Goal: Information Seeking & Learning: Learn about a topic

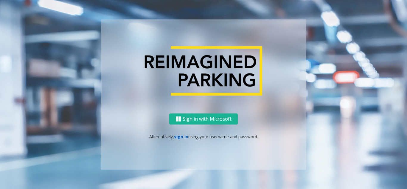
click at [183, 137] on link "sign in" at bounding box center [181, 137] width 14 height 6
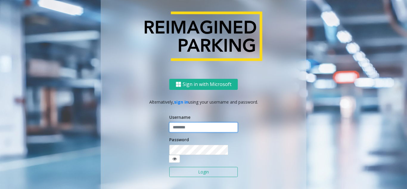
type input "**********"
click at [192, 167] on button "Login" at bounding box center [203, 172] width 69 height 10
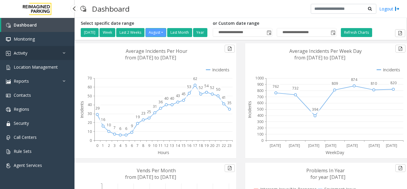
click at [35, 52] on link "Activity" at bounding box center [37, 53] width 75 height 14
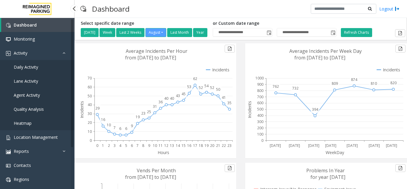
click at [27, 95] on span "Agent Activity" at bounding box center [27, 95] width 26 height 6
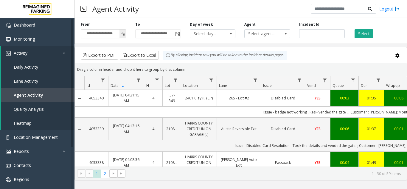
click at [122, 33] on span "Toggle popup" at bounding box center [123, 34] width 5 height 5
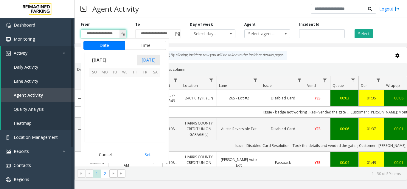
scroll to position [106972, 0]
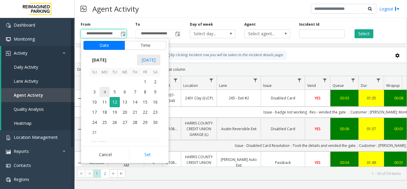
click at [106, 92] on span "4" at bounding box center [105, 92] width 10 height 10
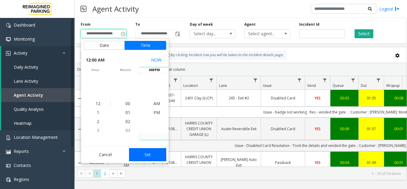
click at [149, 153] on button "Set" at bounding box center [148, 154] width 38 height 13
type input "**********"
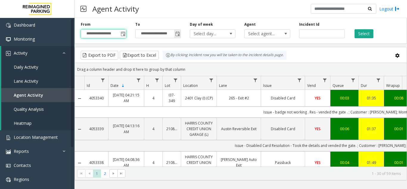
click at [177, 35] on span "Toggle popup" at bounding box center [177, 34] width 5 height 5
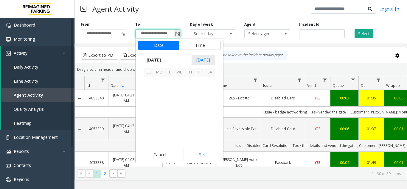
scroll to position [9, 0]
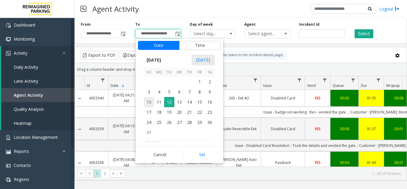
click at [147, 101] on span "10" at bounding box center [149, 102] width 10 height 10
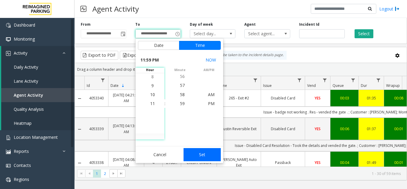
click at [203, 154] on button "Set" at bounding box center [203, 154] width 38 height 13
type input "**********"
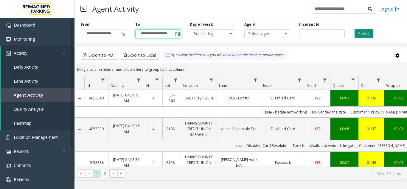
click at [364, 33] on button "Select" at bounding box center [364, 33] width 19 height 9
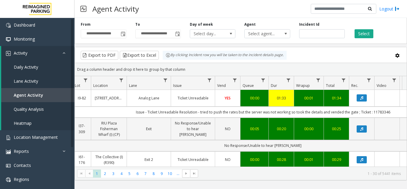
scroll to position [0, 77]
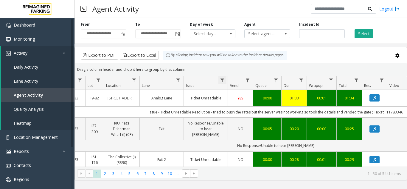
click at [222, 80] on span "Data table" at bounding box center [222, 80] width 5 height 5
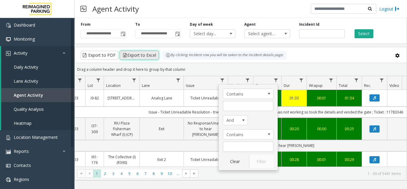
click at [145, 53] on button "Export to Excel" at bounding box center [139, 55] width 39 height 9
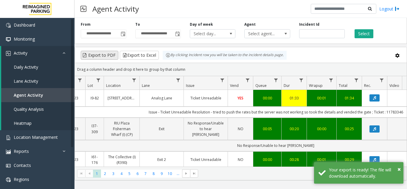
scroll to position [30, 77]
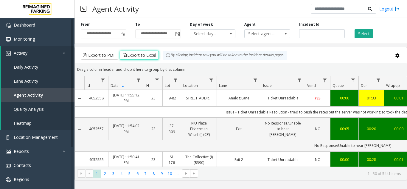
scroll to position [30, 77]
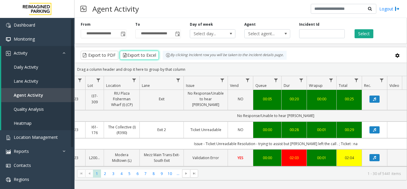
click at [118, 33] on input "**********" at bounding box center [103, 34] width 45 height 8
click at [315, 34] on input "number" at bounding box center [322, 33] width 46 height 9
paste input "*******"
click at [362, 30] on button "Select" at bounding box center [364, 33] width 19 height 9
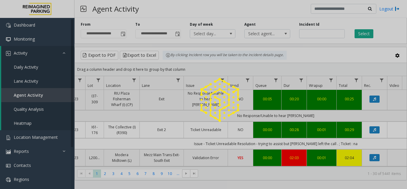
scroll to position [0, 77]
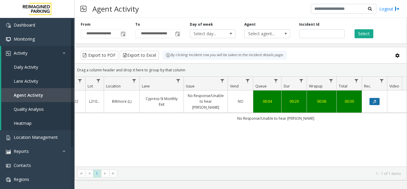
click at [375, 100] on icon "Data table" at bounding box center [374, 102] width 3 height 4
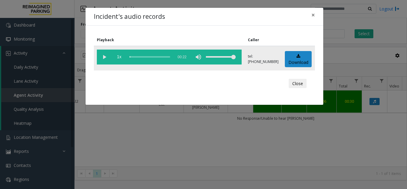
click at [104, 57] on vg-play-pause at bounding box center [104, 57] width 15 height 15
click at [315, 15] on span "×" at bounding box center [314, 15] width 4 height 8
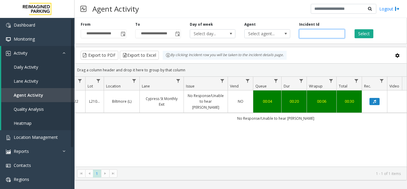
drag, startPoint x: 319, startPoint y: 35, endPoint x: 182, endPoint y: 66, distance: 140.2
click at [181, 67] on div "**********" at bounding box center [241, 98] width 333 height 165
paste input "number"
click at [368, 34] on button "Select" at bounding box center [364, 33] width 19 height 9
click at [373, 99] on button "Data table" at bounding box center [375, 101] width 10 height 7
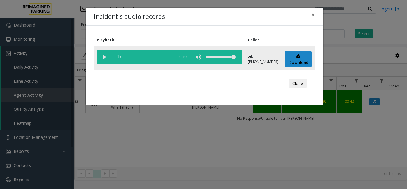
click at [103, 57] on vg-play-pause at bounding box center [104, 57] width 15 height 15
click at [313, 14] on span "×" at bounding box center [314, 15] width 4 height 8
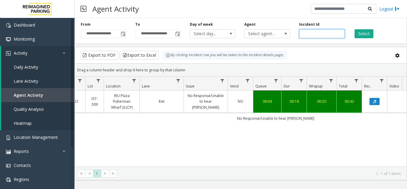
drag, startPoint x: 325, startPoint y: 30, endPoint x: 211, endPoint y: 44, distance: 114.8
click at [211, 44] on div "**********" at bounding box center [241, 98] width 333 height 165
paste input "number"
click at [363, 35] on button "Select" at bounding box center [364, 33] width 19 height 9
click at [373, 102] on button "Data table" at bounding box center [375, 101] width 10 height 7
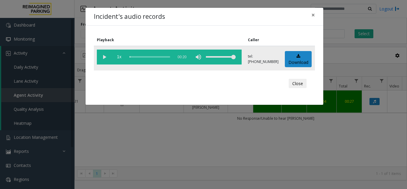
click at [104, 57] on vg-play-pause at bounding box center [104, 57] width 15 height 15
click at [315, 16] on span "×" at bounding box center [314, 15] width 4 height 8
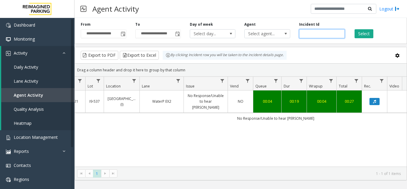
drag, startPoint x: 324, startPoint y: 32, endPoint x: 202, endPoint y: 51, distance: 123.2
click at [202, 51] on div "**********" at bounding box center [241, 98] width 333 height 165
paste input "number"
click at [367, 31] on button "Select" at bounding box center [364, 33] width 19 height 9
click at [375, 100] on icon "Data table" at bounding box center [374, 102] width 3 height 4
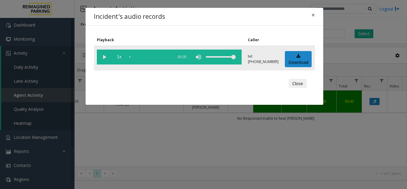
click at [106, 58] on vg-play-pause at bounding box center [104, 57] width 15 height 15
click at [105, 57] on vg-play-pause at bounding box center [104, 57] width 15 height 15
click at [313, 15] on span "×" at bounding box center [314, 15] width 4 height 8
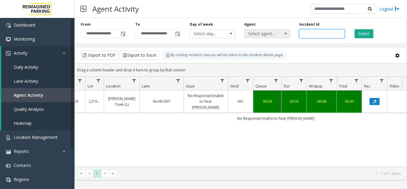
drag, startPoint x: 322, startPoint y: 31, endPoint x: 289, endPoint y: 37, distance: 33.6
click at [289, 37] on div "**********" at bounding box center [241, 30] width 333 height 28
paste input "number"
click at [365, 35] on button "Select" at bounding box center [364, 33] width 19 height 9
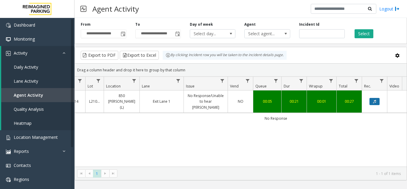
click at [374, 100] on icon "Data table" at bounding box center [374, 102] width 3 height 4
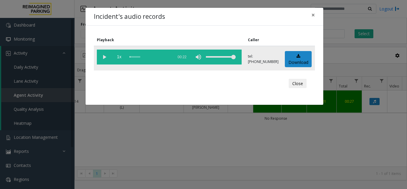
click at [106, 59] on vg-play-pause at bounding box center [104, 57] width 15 height 15
click at [314, 14] on span "×" at bounding box center [314, 15] width 4 height 8
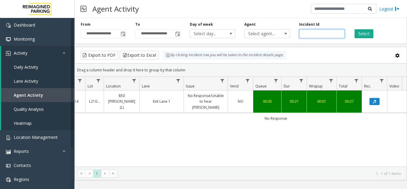
drag, startPoint x: 319, startPoint y: 33, endPoint x: 259, endPoint y: 39, distance: 59.7
click at [259, 39] on div "**********" at bounding box center [241, 30] width 333 height 28
paste input "number"
click at [361, 34] on button "Select" at bounding box center [364, 33] width 19 height 9
click at [377, 99] on button "Data table" at bounding box center [375, 101] width 10 height 7
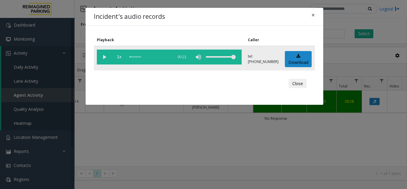
click at [106, 58] on vg-play-pause at bounding box center [104, 57] width 15 height 15
click at [313, 15] on span "×" at bounding box center [314, 15] width 4 height 8
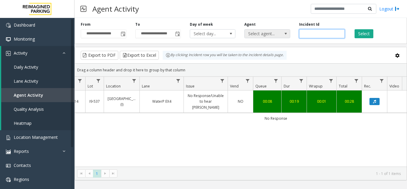
drag, startPoint x: 321, startPoint y: 30, endPoint x: 258, endPoint y: 34, distance: 62.7
click at [258, 34] on div "**********" at bounding box center [241, 30] width 333 height 28
paste input "number"
click at [366, 34] on button "Select" at bounding box center [364, 33] width 19 height 9
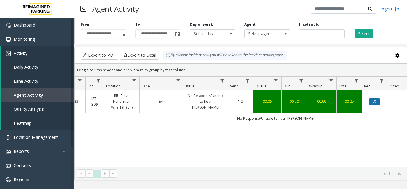
click at [374, 101] on icon "Data table" at bounding box center [374, 102] width 3 height 4
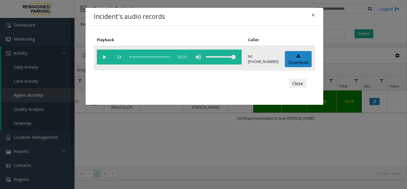
click at [104, 57] on vg-play-pause at bounding box center [104, 57] width 15 height 15
click at [312, 16] on span "×" at bounding box center [314, 15] width 4 height 8
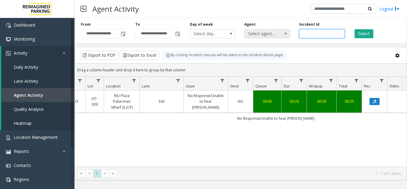
drag, startPoint x: 325, startPoint y: 33, endPoint x: 271, endPoint y: 33, distance: 54.0
click at [291, 33] on div "**********" at bounding box center [241, 30] width 333 height 28
paste input "number"
click at [370, 33] on button "Select" at bounding box center [364, 33] width 19 height 9
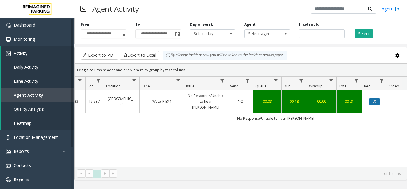
click at [373, 98] on button "Data table" at bounding box center [375, 101] width 10 height 7
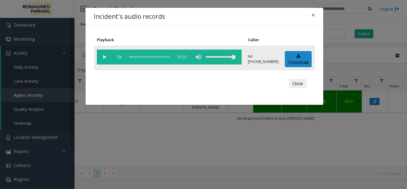
click at [103, 55] on vg-play-pause at bounding box center [104, 57] width 15 height 15
click at [313, 15] on span "×" at bounding box center [314, 15] width 4 height 8
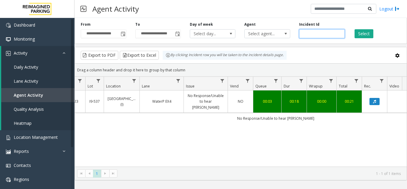
drag, startPoint x: 322, startPoint y: 33, endPoint x: 236, endPoint y: 43, distance: 86.5
click at [236, 43] on div "**********" at bounding box center [241, 30] width 333 height 28
paste input "number"
click at [360, 32] on button "Select" at bounding box center [364, 33] width 19 height 9
click at [375, 100] on icon "Data table" at bounding box center [374, 102] width 3 height 4
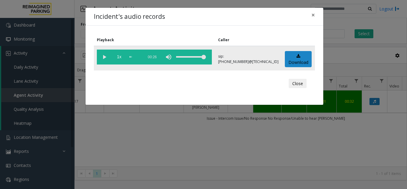
click at [105, 59] on vg-play-pause at bounding box center [104, 57] width 15 height 15
click at [313, 13] on span "×" at bounding box center [314, 15] width 4 height 8
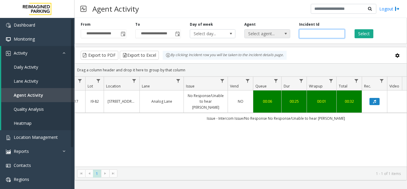
drag, startPoint x: 319, startPoint y: 30, endPoint x: 282, endPoint y: 34, distance: 37.7
click at [282, 34] on div "**********" at bounding box center [241, 30] width 333 height 28
paste input "number"
click at [363, 33] on button "Select" at bounding box center [364, 33] width 19 height 9
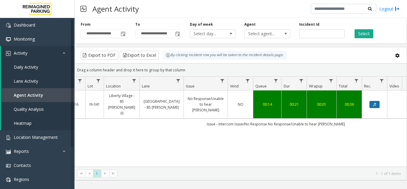
click at [375, 103] on icon "Data table" at bounding box center [374, 105] width 3 height 4
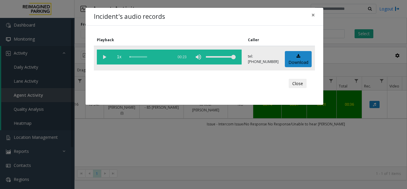
click at [105, 56] on vg-play-pause at bounding box center [104, 57] width 15 height 15
click at [314, 15] on span "×" at bounding box center [314, 15] width 4 height 8
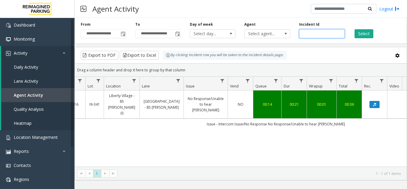
drag, startPoint x: 321, startPoint y: 32, endPoint x: 256, endPoint y: 40, distance: 65.6
click at [255, 41] on div "**********" at bounding box center [241, 30] width 333 height 28
paste input "number"
click at [364, 36] on button "Select" at bounding box center [364, 33] width 19 height 9
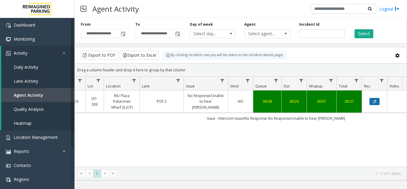
click at [375, 100] on icon "Data table" at bounding box center [374, 102] width 3 height 4
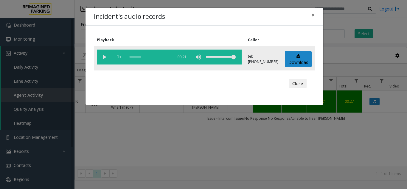
click at [105, 56] on vg-play-pause at bounding box center [104, 57] width 15 height 15
click at [314, 15] on span "×" at bounding box center [314, 15] width 4 height 8
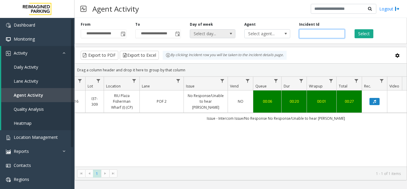
drag, startPoint x: 322, startPoint y: 32, endPoint x: 222, endPoint y: 32, distance: 99.9
click at [226, 33] on div "**********" at bounding box center [241, 30] width 333 height 28
paste input "number"
click at [364, 35] on button "Select" at bounding box center [364, 33] width 19 height 9
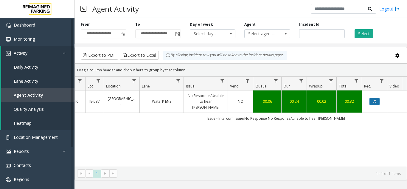
click at [377, 100] on button "Data table" at bounding box center [375, 101] width 10 height 7
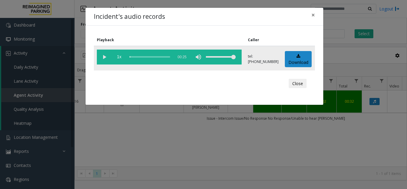
click at [107, 58] on vg-play-pause at bounding box center [104, 57] width 15 height 15
click at [313, 14] on span "×" at bounding box center [314, 15] width 4 height 8
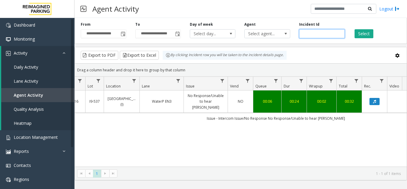
drag, startPoint x: 328, startPoint y: 35, endPoint x: 294, endPoint y: 33, distance: 34.4
click at [294, 33] on div "**********" at bounding box center [241, 30] width 333 height 28
paste input "number"
click at [355, 34] on button "Select" at bounding box center [364, 33] width 19 height 9
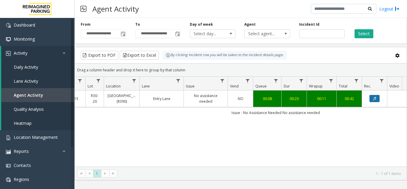
click at [376, 97] on icon "Data table" at bounding box center [374, 99] width 3 height 4
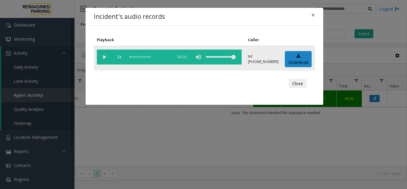
click at [101, 55] on vg-play-pause at bounding box center [104, 57] width 15 height 15
click at [313, 14] on span "×" at bounding box center [314, 15] width 4 height 8
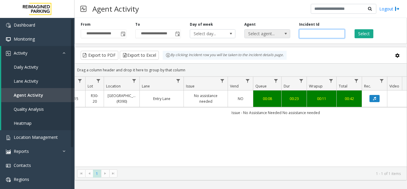
drag, startPoint x: 325, startPoint y: 32, endPoint x: 262, endPoint y: 33, distance: 63.2
click at [262, 33] on div "**********" at bounding box center [241, 30] width 333 height 28
paste input "number"
type input "*******"
click at [365, 33] on button "Select" at bounding box center [364, 33] width 19 height 9
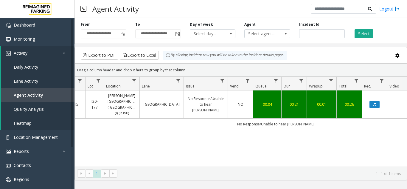
click at [368, 101] on link "Data table" at bounding box center [375, 104] width 18 height 7
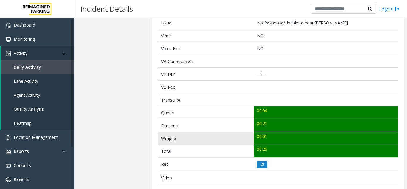
scroll to position [179, 0]
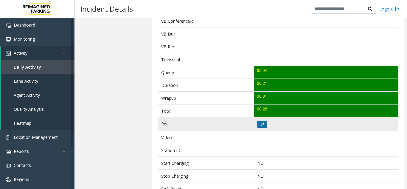
click at [262, 122] on icon at bounding box center [262, 124] width 3 height 4
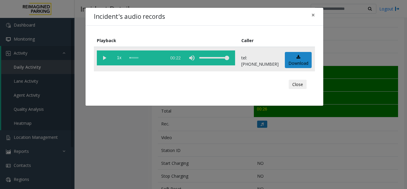
click at [106, 59] on vg-play-pause at bounding box center [104, 57] width 15 height 15
click at [314, 13] on span "×" at bounding box center [314, 15] width 4 height 8
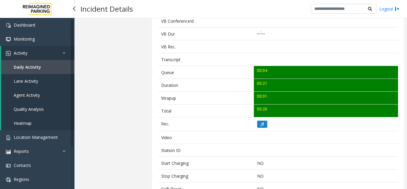
click at [27, 95] on span "Agent Activity" at bounding box center [27, 95] width 26 height 6
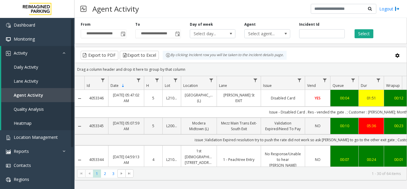
click at [122, 34] on span "Toggle popup" at bounding box center [123, 34] width 5 height 5
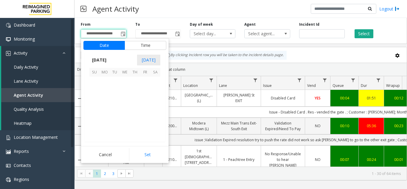
scroll to position [106972, 0]
click at [103, 92] on span "4" at bounding box center [105, 92] width 10 height 10
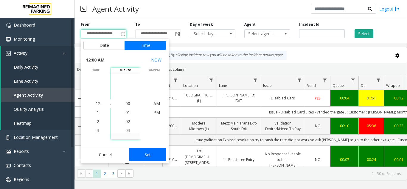
click at [140, 157] on button "Set" at bounding box center [148, 154] width 38 height 13
type input "**********"
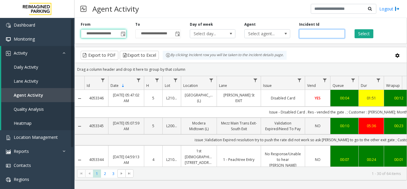
click at [312, 33] on input "number" at bounding box center [322, 33] width 46 height 9
paste input "*******"
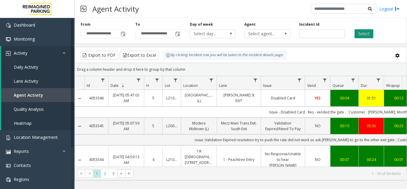
click at [359, 32] on button "Select" at bounding box center [364, 33] width 19 height 9
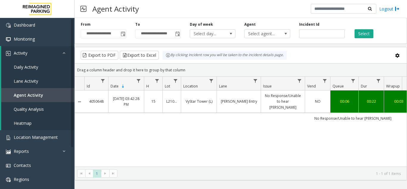
scroll to position [0, 152]
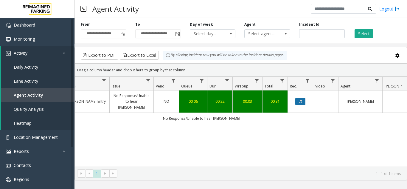
click at [303, 98] on button "Data table" at bounding box center [301, 101] width 10 height 7
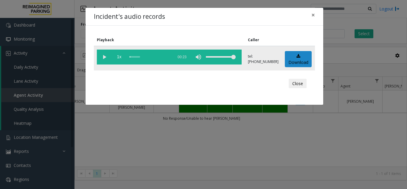
click at [101, 57] on vg-play-pause at bounding box center [104, 57] width 15 height 15
click at [315, 17] on span "×" at bounding box center [314, 15] width 4 height 8
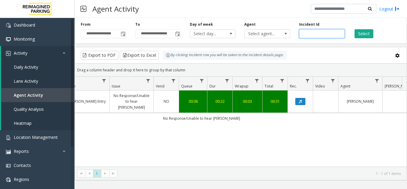
drag, startPoint x: 326, startPoint y: 34, endPoint x: 265, endPoint y: 42, distance: 61.7
click at [265, 42] on div "**********" at bounding box center [241, 30] width 333 height 28
paste input "number"
click at [367, 31] on button "Select" at bounding box center [364, 33] width 19 height 9
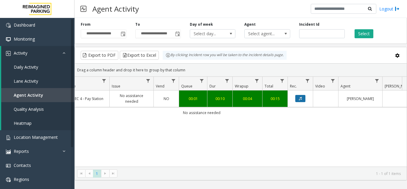
click at [298, 101] on button "Data table" at bounding box center [301, 98] width 10 height 7
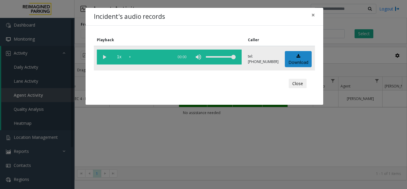
click at [106, 56] on vg-play-pause at bounding box center [104, 57] width 15 height 15
click at [313, 16] on span "×" at bounding box center [314, 15] width 4 height 8
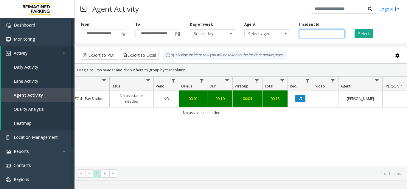
drag, startPoint x: 323, startPoint y: 32, endPoint x: 198, endPoint y: 40, distance: 125.2
click at [198, 40] on div "**********" at bounding box center [241, 30] width 333 height 28
paste input "number"
click at [364, 34] on button "Select" at bounding box center [364, 33] width 19 height 9
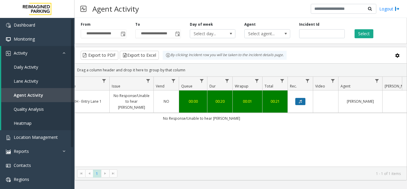
click at [301, 101] on icon "Data table" at bounding box center [300, 102] width 3 height 4
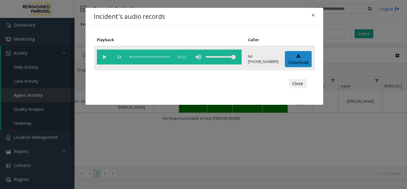
click at [101, 55] on vg-play-pause at bounding box center [104, 57] width 15 height 15
click at [311, 14] on button "×" at bounding box center [313, 15] width 12 height 15
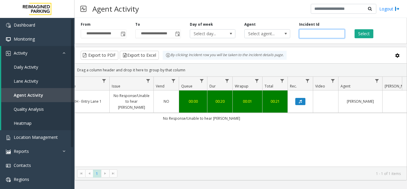
drag, startPoint x: 321, startPoint y: 35, endPoint x: 122, endPoint y: 49, distance: 199.1
click at [122, 49] on div "**********" at bounding box center [241, 98] width 333 height 165
paste input "number"
click at [370, 36] on button "Select" at bounding box center [364, 33] width 19 height 9
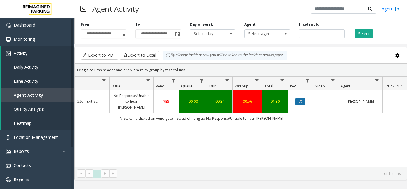
click at [303, 100] on button "Data table" at bounding box center [301, 101] width 10 height 7
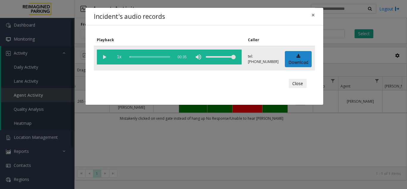
click at [103, 57] on vg-play-pause at bounding box center [104, 57] width 15 height 15
click at [317, 13] on button "×" at bounding box center [313, 15] width 12 height 15
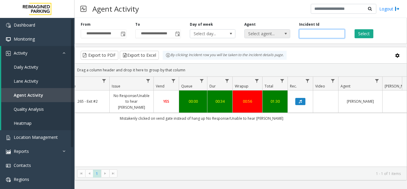
drag, startPoint x: 320, startPoint y: 34, endPoint x: 260, endPoint y: 34, distance: 59.9
click at [260, 34] on div "**********" at bounding box center [241, 30] width 333 height 28
paste input "number"
click at [372, 34] on button "Select" at bounding box center [364, 33] width 19 height 9
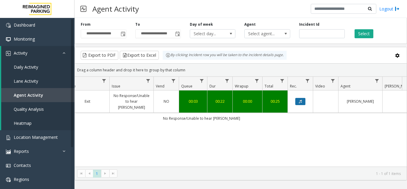
click at [303, 101] on button "Data table" at bounding box center [301, 101] width 10 height 7
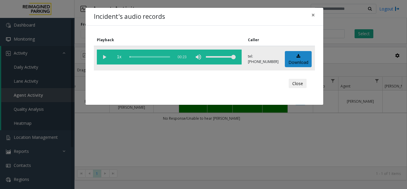
click at [103, 58] on vg-play-pause at bounding box center [104, 57] width 15 height 15
click at [313, 16] on span "×" at bounding box center [314, 15] width 4 height 8
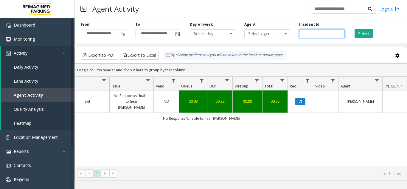
drag, startPoint x: 322, startPoint y: 30, endPoint x: 297, endPoint y: 33, distance: 24.7
click at [297, 33] on div "Incident Id *******" at bounding box center [322, 30] width 55 height 16
paste input "number"
click at [359, 32] on button "Select" at bounding box center [364, 33] width 19 height 9
click at [304, 98] on button "Data table" at bounding box center [301, 101] width 10 height 7
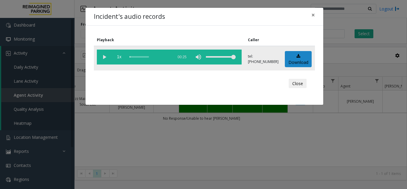
click at [105, 57] on vg-play-pause at bounding box center [104, 57] width 15 height 15
click at [316, 14] on button "×" at bounding box center [313, 15] width 12 height 15
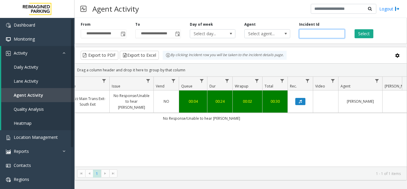
drag, startPoint x: 323, startPoint y: 30, endPoint x: 293, endPoint y: 32, distance: 29.9
click at [295, 32] on div "Incident Id *******" at bounding box center [322, 30] width 55 height 16
paste input "number"
click at [358, 31] on button "Select" at bounding box center [364, 33] width 19 height 9
click at [298, 98] on button "Data table" at bounding box center [301, 101] width 10 height 7
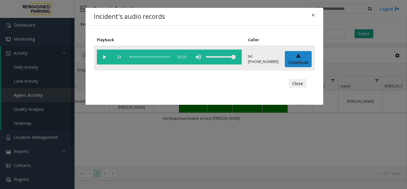
click at [102, 55] on vg-play-pause at bounding box center [104, 57] width 15 height 15
click at [310, 16] on button "×" at bounding box center [313, 15] width 12 height 15
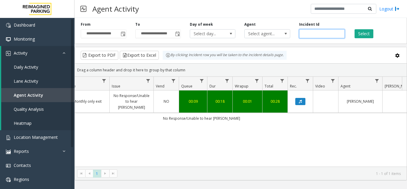
drag, startPoint x: 321, startPoint y: 31, endPoint x: 222, endPoint y: 44, distance: 100.4
click at [222, 44] on div "**********" at bounding box center [241, 98] width 333 height 165
paste input "number"
click at [367, 32] on button "Select" at bounding box center [364, 33] width 19 height 9
click at [300, 100] on icon "Data table" at bounding box center [300, 102] width 3 height 4
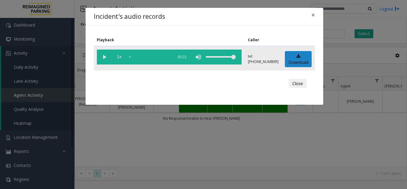
click at [107, 57] on vg-play-pause at bounding box center [104, 57] width 15 height 15
click at [314, 13] on span "×" at bounding box center [314, 15] width 4 height 8
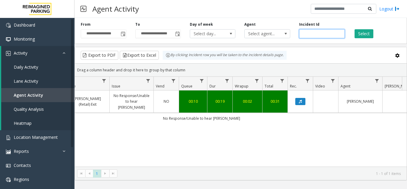
drag, startPoint x: 327, startPoint y: 33, endPoint x: 148, endPoint y: 42, distance: 178.9
click at [149, 42] on div "**********" at bounding box center [241, 30] width 333 height 28
paste input "number"
click at [370, 34] on button "Select" at bounding box center [364, 33] width 19 height 9
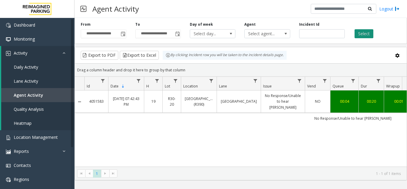
click at [370, 31] on button "Select" at bounding box center [364, 33] width 19 height 9
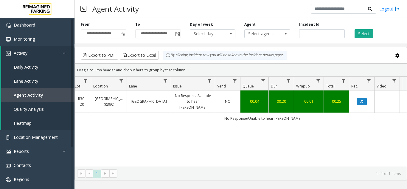
scroll to position [0, 110]
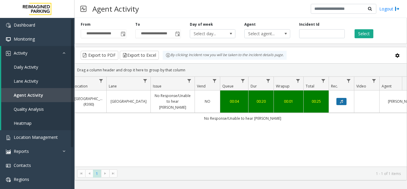
click at [343, 100] on icon "Data table" at bounding box center [341, 102] width 3 height 4
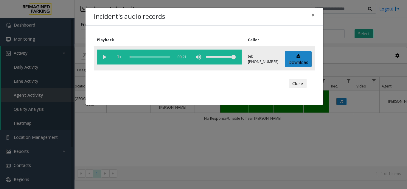
click at [103, 56] on vg-play-pause at bounding box center [104, 57] width 15 height 15
click at [313, 16] on span "×" at bounding box center [314, 15] width 4 height 8
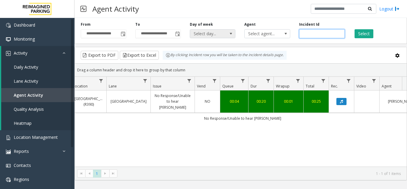
drag, startPoint x: 324, startPoint y: 33, endPoint x: 234, endPoint y: 34, distance: 90.1
click at [234, 34] on div "**********" at bounding box center [241, 30] width 333 height 28
paste input "number"
click at [364, 33] on button "Select" at bounding box center [364, 33] width 19 height 9
click at [341, 100] on icon "Data table" at bounding box center [341, 102] width 3 height 4
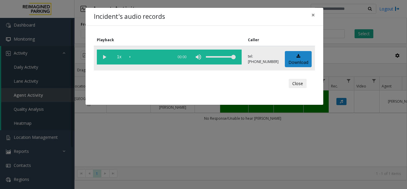
click at [103, 56] on vg-play-pause at bounding box center [104, 57] width 15 height 15
click at [131, 57] on div "scrub bar" at bounding box center [150, 57] width 41 height 15
click at [312, 15] on span "×" at bounding box center [314, 15] width 4 height 8
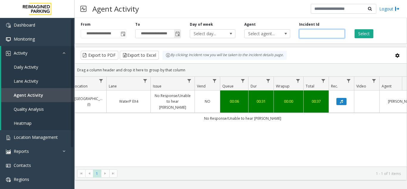
drag, startPoint x: 324, startPoint y: 35, endPoint x: 144, endPoint y: 38, distance: 179.9
click at [144, 38] on div "**********" at bounding box center [241, 30] width 333 height 28
paste input "number"
click at [363, 35] on button "Select" at bounding box center [364, 33] width 19 height 9
click at [340, 99] on button "Data table" at bounding box center [342, 101] width 10 height 7
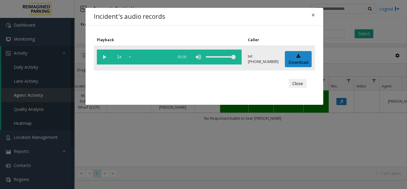
click at [106, 52] on vg-play-pause at bounding box center [104, 57] width 15 height 15
click at [315, 14] on span "×" at bounding box center [314, 15] width 4 height 8
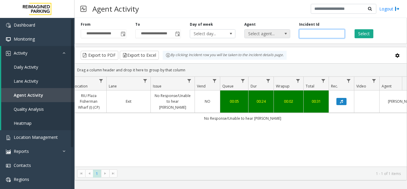
drag, startPoint x: 319, startPoint y: 33, endPoint x: 288, endPoint y: 33, distance: 31.9
click at [288, 33] on div "**********" at bounding box center [241, 30] width 333 height 28
paste input "number"
click at [362, 34] on button "Select" at bounding box center [364, 33] width 19 height 9
drag, startPoint x: 323, startPoint y: 34, endPoint x: 158, endPoint y: 32, distance: 164.4
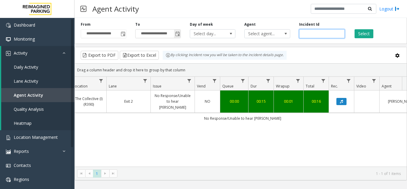
click at [158, 32] on div "**********" at bounding box center [241, 30] width 333 height 28
paste input "number"
click at [368, 35] on button "Select" at bounding box center [364, 33] width 19 height 9
click at [343, 101] on icon "Data table" at bounding box center [341, 102] width 3 height 4
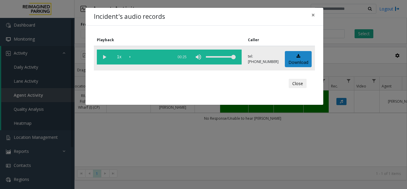
click at [107, 56] on vg-play-pause at bounding box center [104, 57] width 15 height 15
click at [318, 15] on button "×" at bounding box center [313, 15] width 12 height 15
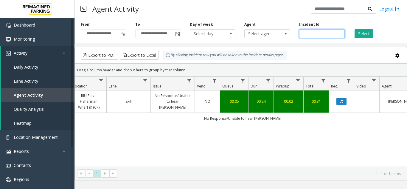
drag, startPoint x: 324, startPoint y: 33, endPoint x: 189, endPoint y: 36, distance: 134.3
click at [189, 36] on div "**********" at bounding box center [241, 30] width 333 height 28
paste input "number"
click at [365, 31] on button "Select" at bounding box center [364, 33] width 19 height 9
click at [337, 98] on button "Data table" at bounding box center [342, 101] width 10 height 7
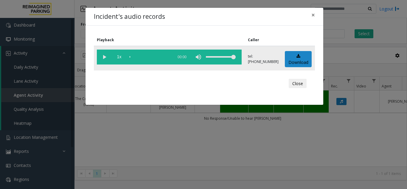
click at [103, 57] on vg-play-pause at bounding box center [104, 57] width 15 height 15
click at [311, 14] on button "×" at bounding box center [313, 15] width 12 height 15
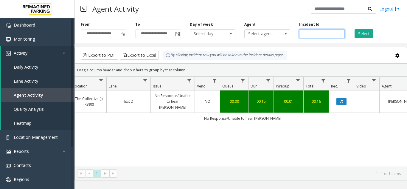
drag, startPoint x: 324, startPoint y: 33, endPoint x: 226, endPoint y: 39, distance: 98.6
click at [226, 39] on div "**********" at bounding box center [241, 30] width 333 height 28
paste input "number"
click at [369, 30] on button "Select" at bounding box center [364, 33] width 19 height 9
click at [340, 102] on icon "Data table" at bounding box center [341, 102] width 3 height 4
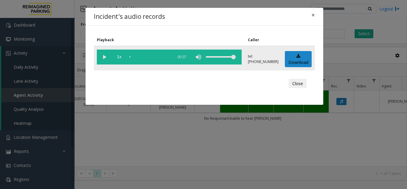
click at [102, 58] on vg-play-pause at bounding box center [104, 57] width 15 height 15
click at [314, 16] on span "×" at bounding box center [314, 15] width 4 height 8
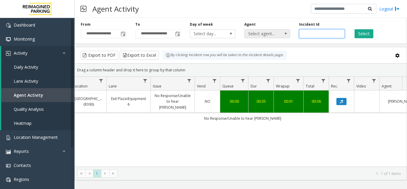
drag, startPoint x: 328, startPoint y: 32, endPoint x: 262, endPoint y: 32, distance: 65.9
click at [262, 32] on div "**********" at bounding box center [241, 30] width 333 height 28
paste input "number"
click at [365, 36] on button "Select" at bounding box center [364, 33] width 19 height 9
click at [339, 103] on button "Data table" at bounding box center [342, 101] width 10 height 7
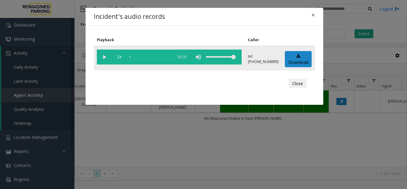
click at [106, 60] on vg-play-pause at bounding box center [104, 57] width 15 height 15
click at [312, 15] on span "×" at bounding box center [314, 15] width 4 height 8
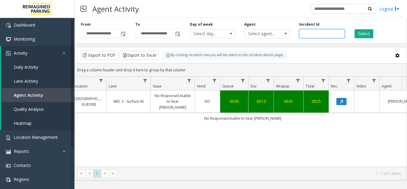
drag, startPoint x: 325, startPoint y: 33, endPoint x: 276, endPoint y: 42, distance: 50.0
click at [276, 42] on div "**********" at bounding box center [241, 30] width 333 height 28
paste input "number"
click at [365, 34] on button "Select" at bounding box center [364, 33] width 19 height 9
click at [339, 99] on button "Data table" at bounding box center [342, 101] width 10 height 7
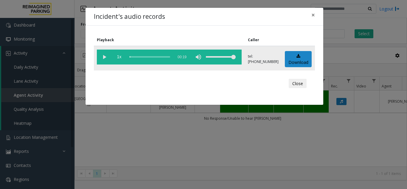
click at [105, 56] on vg-play-pause at bounding box center [104, 57] width 15 height 15
click at [312, 12] on span "×" at bounding box center [314, 15] width 4 height 8
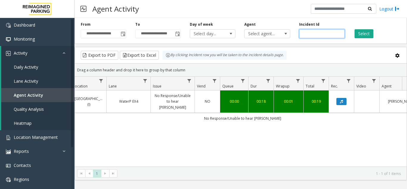
drag, startPoint x: 326, startPoint y: 34, endPoint x: 203, endPoint y: 41, distance: 123.1
click at [203, 41] on div "**********" at bounding box center [241, 30] width 333 height 28
paste input "number"
click at [364, 34] on button "Select" at bounding box center [364, 33] width 19 height 9
click at [341, 100] on icon "Data table" at bounding box center [341, 102] width 3 height 4
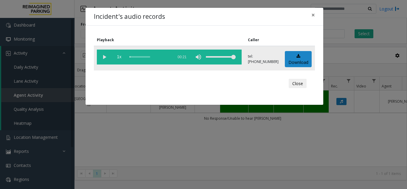
click at [104, 58] on vg-play-pause at bounding box center [104, 57] width 15 height 15
click at [311, 15] on button "×" at bounding box center [313, 15] width 12 height 15
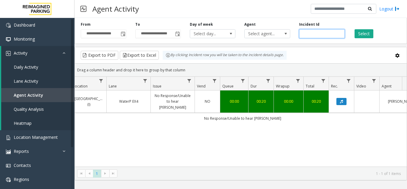
drag, startPoint x: 320, startPoint y: 33, endPoint x: 219, endPoint y: 45, distance: 102.4
click at [219, 45] on div "**********" at bounding box center [241, 98] width 333 height 165
paste input "number"
click at [363, 35] on button "Select" at bounding box center [364, 33] width 19 height 9
click at [341, 100] on icon "Data table" at bounding box center [341, 102] width 3 height 4
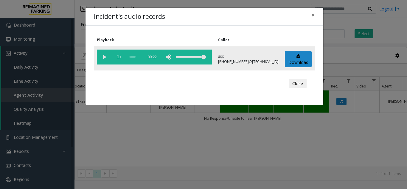
click at [101, 57] on vg-play-pause at bounding box center [104, 57] width 15 height 15
click at [312, 14] on span "×" at bounding box center [314, 15] width 4 height 8
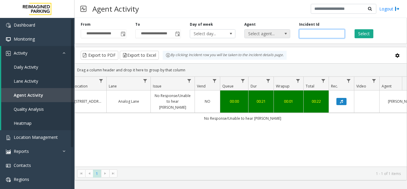
drag, startPoint x: 324, startPoint y: 35, endPoint x: 287, endPoint y: 33, distance: 37.7
click at [287, 33] on div "**********" at bounding box center [241, 30] width 333 height 28
paste input "number"
click at [360, 32] on button "Select" at bounding box center [364, 33] width 19 height 9
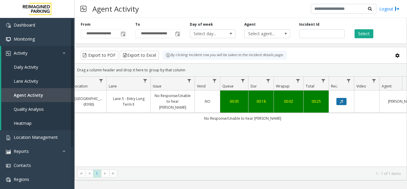
click at [342, 101] on icon "Data table" at bounding box center [341, 102] width 3 height 4
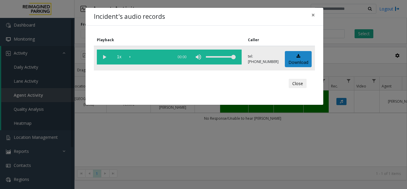
click at [103, 56] on vg-play-pause at bounding box center [104, 57] width 15 height 15
drag, startPoint x: 310, startPoint y: 16, endPoint x: 316, endPoint y: 16, distance: 6.0
click at [310, 16] on button "×" at bounding box center [313, 15] width 12 height 15
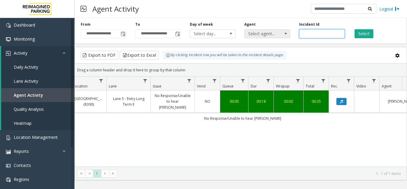
drag, startPoint x: 321, startPoint y: 35, endPoint x: 261, endPoint y: 33, distance: 60.0
click at [261, 33] on div "**********" at bounding box center [241, 30] width 333 height 28
paste input "number"
click at [359, 28] on div "Select" at bounding box center [377, 30] width 55 height 16
click at [361, 30] on button "Select" at bounding box center [364, 33] width 19 height 9
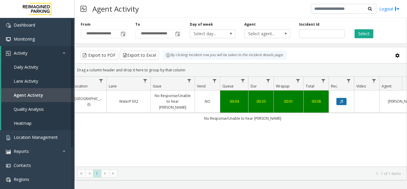
click at [343, 100] on icon "Data table" at bounding box center [341, 102] width 3 height 4
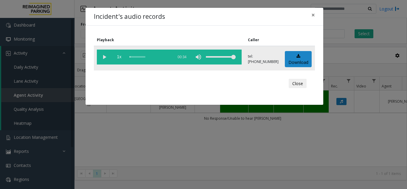
click at [108, 56] on vg-play-pause at bounding box center [104, 57] width 15 height 15
click at [314, 14] on span "×" at bounding box center [314, 15] width 4 height 8
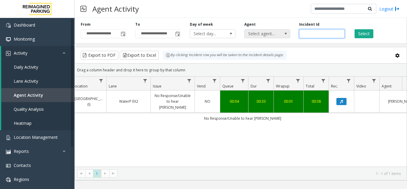
drag, startPoint x: 328, startPoint y: 35, endPoint x: 279, endPoint y: 37, distance: 48.7
click at [279, 37] on div "**********" at bounding box center [241, 30] width 333 height 28
paste input "number"
click at [365, 33] on button "Select" at bounding box center [364, 33] width 19 height 9
click at [360, 31] on button "Select" at bounding box center [364, 33] width 19 height 9
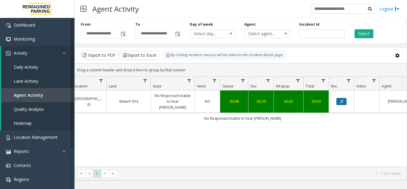
click at [339, 98] on button "Data table" at bounding box center [342, 101] width 10 height 7
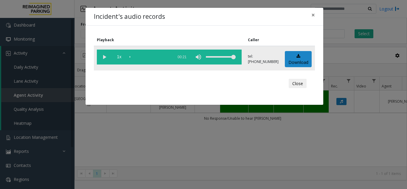
click at [104, 54] on vg-play-pause at bounding box center [104, 57] width 15 height 15
click at [104, 58] on vg-play-pause at bounding box center [104, 57] width 15 height 15
click at [107, 58] on vg-play-pause at bounding box center [104, 57] width 15 height 15
click at [313, 15] on span "×" at bounding box center [314, 15] width 4 height 8
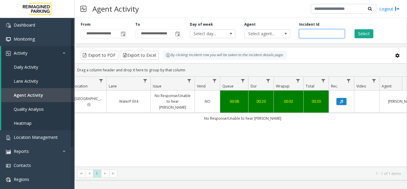
drag, startPoint x: 320, startPoint y: 34, endPoint x: 241, endPoint y: 46, distance: 80.3
click at [241, 46] on div "**********" at bounding box center [241, 98] width 333 height 165
paste input "number"
click at [364, 33] on button "Select" at bounding box center [364, 33] width 19 height 9
click at [342, 98] on button "Data table" at bounding box center [342, 101] width 10 height 7
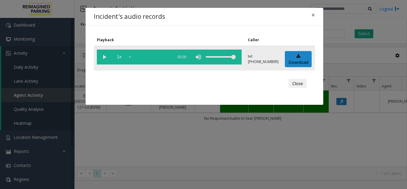
click at [104, 56] on vg-play-pause at bounding box center [104, 57] width 15 height 15
click at [313, 16] on span "×" at bounding box center [314, 15] width 4 height 8
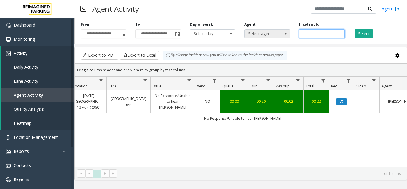
drag, startPoint x: 322, startPoint y: 33, endPoint x: 279, endPoint y: 38, distance: 42.6
click at [279, 38] on div "**********" at bounding box center [241, 30] width 333 height 28
paste input "number"
click at [356, 34] on button "Select" at bounding box center [364, 33] width 19 height 9
click at [344, 100] on button "Data table" at bounding box center [342, 101] width 10 height 7
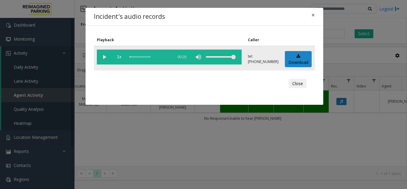
click at [103, 56] on vg-play-pause at bounding box center [104, 57] width 15 height 15
click at [314, 15] on span "×" at bounding box center [314, 15] width 4 height 8
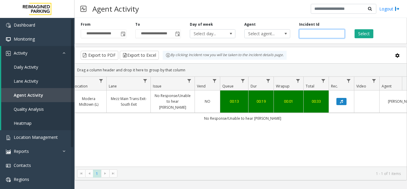
drag, startPoint x: 324, startPoint y: 33, endPoint x: 203, endPoint y: 51, distance: 121.9
click at [203, 51] on div "**********" at bounding box center [241, 98] width 333 height 165
paste input "number"
click at [367, 33] on button "Select" at bounding box center [364, 33] width 19 height 9
click at [338, 98] on button "Data table" at bounding box center [342, 101] width 10 height 7
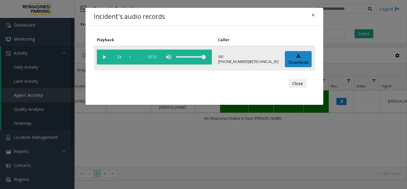
click at [106, 58] on vg-play-pause at bounding box center [104, 57] width 15 height 15
click at [313, 14] on span "×" at bounding box center [314, 15] width 4 height 8
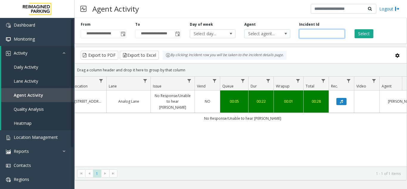
drag, startPoint x: 271, startPoint y: 40, endPoint x: 169, endPoint y: 43, distance: 101.2
click at [169, 43] on div "**********" at bounding box center [241, 30] width 333 height 28
paste input "number"
click at [361, 37] on button "Select" at bounding box center [364, 33] width 19 height 9
click at [344, 98] on button "Data table" at bounding box center [342, 101] width 10 height 7
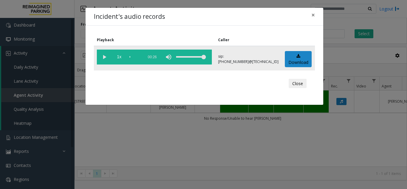
click at [97, 58] on vg-play-pause at bounding box center [104, 57] width 15 height 15
click at [104, 56] on vg-play-pause at bounding box center [104, 57] width 15 height 15
click at [313, 15] on span "×" at bounding box center [314, 15] width 4 height 8
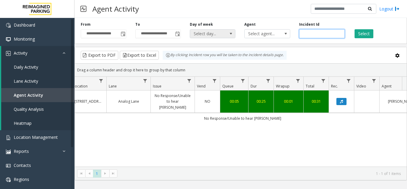
drag, startPoint x: 324, startPoint y: 30, endPoint x: 223, endPoint y: 37, distance: 100.4
click at [223, 37] on div "**********" at bounding box center [241, 30] width 333 height 28
paste input "number"
click at [363, 30] on button "Select" at bounding box center [364, 33] width 19 height 9
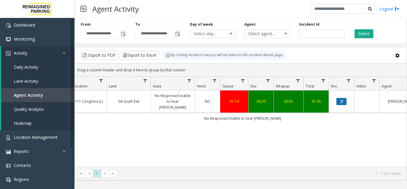
click at [341, 100] on icon "Data table" at bounding box center [341, 102] width 3 height 4
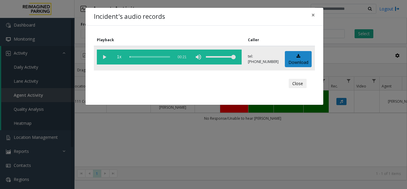
click at [106, 55] on vg-play-pause at bounding box center [104, 57] width 15 height 15
click at [315, 15] on span "×" at bounding box center [314, 15] width 4 height 8
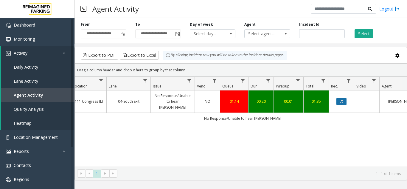
click at [342, 100] on icon "Data table" at bounding box center [341, 102] width 3 height 4
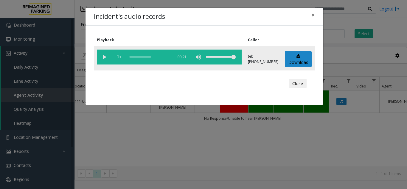
click at [104, 55] on vg-play-pause at bounding box center [104, 57] width 15 height 15
click at [313, 16] on span "×" at bounding box center [314, 15] width 4 height 8
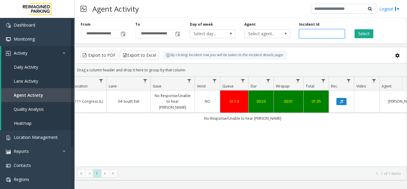
drag, startPoint x: 323, startPoint y: 33, endPoint x: 204, endPoint y: 51, distance: 120.8
click at [204, 51] on div "**********" at bounding box center [241, 98] width 333 height 165
paste input "number"
click at [368, 35] on button "Select" at bounding box center [364, 33] width 19 height 9
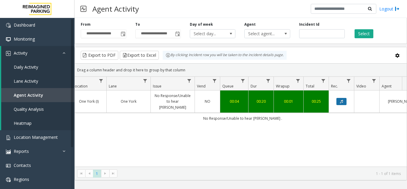
click at [344, 98] on button "Data table" at bounding box center [342, 101] width 10 height 7
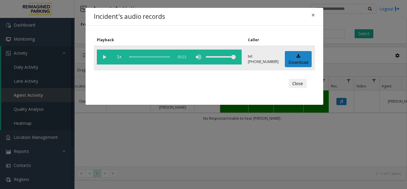
click at [103, 57] on vg-play-pause at bounding box center [104, 57] width 15 height 15
click at [316, 15] on button "×" at bounding box center [313, 15] width 12 height 15
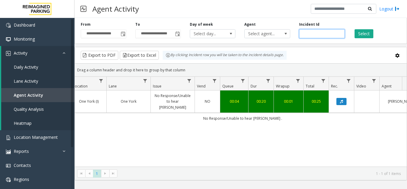
drag, startPoint x: 325, startPoint y: 34, endPoint x: 268, endPoint y: 40, distance: 57.0
click at [268, 40] on div "**********" at bounding box center [241, 30] width 333 height 28
paste input "number"
click at [361, 33] on button "Select" at bounding box center [364, 33] width 19 height 9
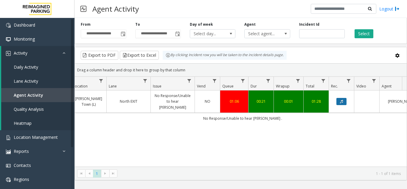
click at [341, 101] on icon "Data table" at bounding box center [341, 102] width 3 height 4
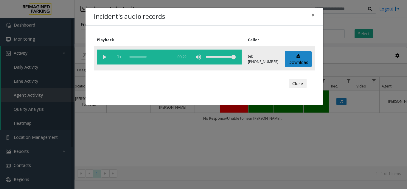
click at [103, 58] on vg-play-pause at bounding box center [104, 57] width 15 height 15
click at [160, 57] on div "scrub bar" at bounding box center [150, 57] width 41 height 15
click at [312, 13] on span "×" at bounding box center [314, 15] width 4 height 8
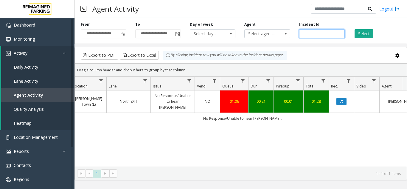
drag, startPoint x: 326, startPoint y: 34, endPoint x: 229, endPoint y: 28, distance: 96.5
click at [229, 28] on div "**********" at bounding box center [241, 30] width 333 height 28
paste input "number"
click at [360, 33] on button "Select" at bounding box center [364, 33] width 19 height 9
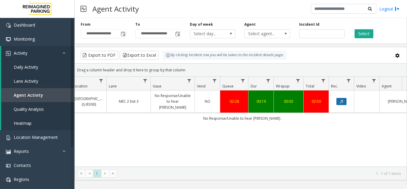
click at [344, 101] on button "Data table" at bounding box center [342, 101] width 10 height 7
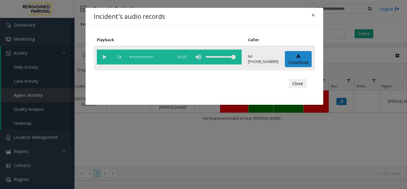
click at [104, 58] on vg-play-pause at bounding box center [104, 57] width 15 height 15
click at [314, 13] on span "×" at bounding box center [314, 15] width 4 height 8
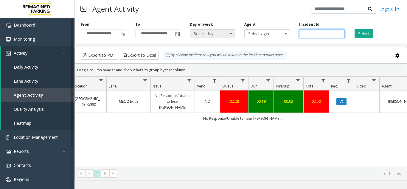
drag, startPoint x: 326, startPoint y: 32, endPoint x: 219, endPoint y: 35, distance: 106.8
click at [219, 35] on div "**********" at bounding box center [241, 30] width 333 height 28
paste input "number"
click at [367, 33] on button "Select" at bounding box center [364, 33] width 19 height 9
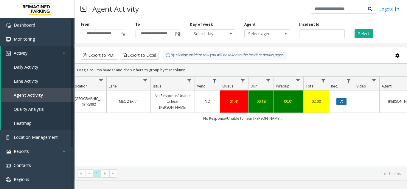
click at [339, 101] on button "Data table" at bounding box center [342, 101] width 10 height 7
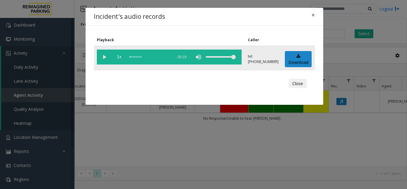
click at [106, 58] on vg-play-pause at bounding box center [104, 57] width 15 height 15
click at [312, 15] on span "×" at bounding box center [314, 15] width 4 height 8
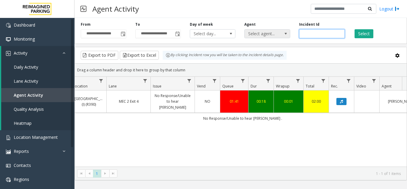
drag, startPoint x: 333, startPoint y: 36, endPoint x: 265, endPoint y: 35, distance: 68.6
click at [265, 35] on div "**********" at bounding box center [241, 30] width 333 height 28
paste input "number"
click at [363, 35] on button "Select" at bounding box center [364, 33] width 19 height 9
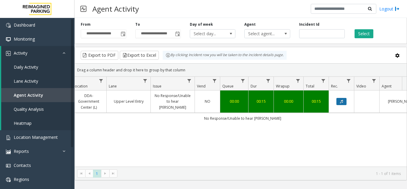
click at [338, 98] on button "Data table" at bounding box center [342, 101] width 10 height 7
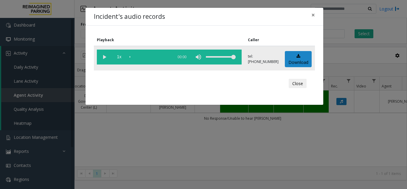
click at [103, 58] on vg-play-pause at bounding box center [104, 57] width 15 height 15
click at [313, 14] on span "×" at bounding box center [314, 15] width 4 height 8
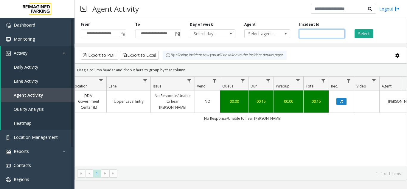
drag, startPoint x: 326, startPoint y: 33, endPoint x: 251, endPoint y: 40, distance: 74.6
click at [251, 40] on div "**********" at bounding box center [241, 30] width 333 height 28
paste input "number"
click at [360, 30] on button "Select" at bounding box center [364, 33] width 19 height 9
click at [343, 100] on icon "Data table" at bounding box center [341, 102] width 3 height 4
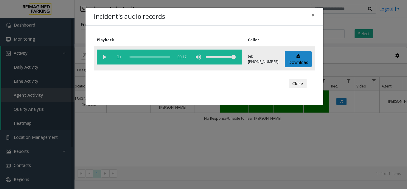
click at [105, 54] on vg-play-pause at bounding box center [104, 57] width 15 height 15
click at [315, 15] on span "×" at bounding box center [314, 15] width 4 height 8
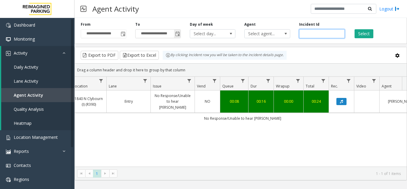
drag, startPoint x: 321, startPoint y: 35, endPoint x: 162, endPoint y: 36, distance: 158.7
click at [173, 36] on div "**********" at bounding box center [241, 30] width 333 height 28
paste input "number"
click at [361, 35] on button "Select" at bounding box center [364, 33] width 19 height 9
click at [339, 98] on button "Data table" at bounding box center [342, 101] width 10 height 7
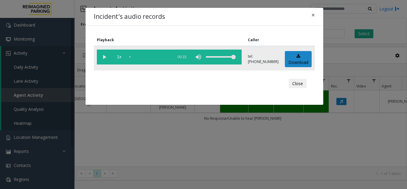
click at [102, 55] on vg-play-pause at bounding box center [104, 57] width 15 height 15
click at [316, 17] on button "×" at bounding box center [313, 15] width 12 height 15
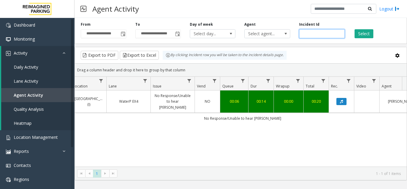
drag, startPoint x: 326, startPoint y: 30, endPoint x: 185, endPoint y: 46, distance: 141.9
click at [185, 46] on div "**********" at bounding box center [241, 98] width 333 height 165
paste input "number"
click at [366, 34] on button "Select" at bounding box center [364, 33] width 19 height 9
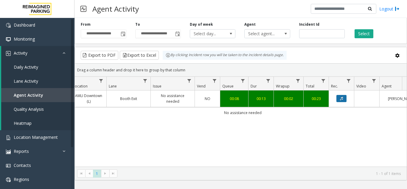
click at [340, 96] on button "Data table" at bounding box center [342, 98] width 10 height 7
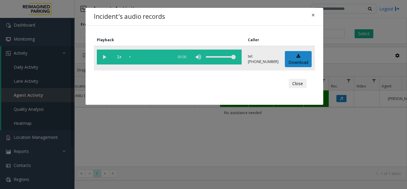
click at [106, 57] on vg-play-pause at bounding box center [104, 57] width 15 height 15
click at [312, 17] on span "×" at bounding box center [314, 15] width 4 height 8
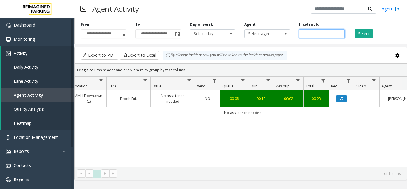
drag, startPoint x: 325, startPoint y: 33, endPoint x: 294, endPoint y: 34, distance: 31.1
click at [294, 34] on div "**********" at bounding box center [241, 30] width 333 height 28
paste input "number"
click at [359, 30] on button "Select" at bounding box center [364, 33] width 19 height 9
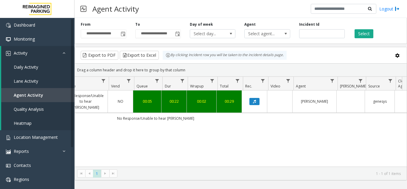
scroll to position [0, 197]
click at [256, 98] on button "Data table" at bounding box center [255, 101] width 10 height 7
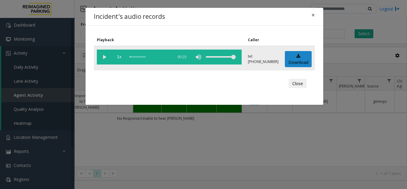
click at [104, 58] on vg-play-pause at bounding box center [104, 57] width 15 height 15
click at [312, 12] on span "×" at bounding box center [314, 15] width 4 height 8
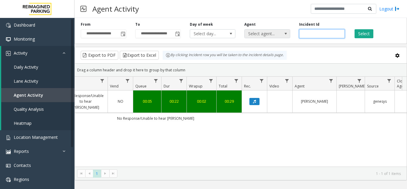
drag, startPoint x: 325, startPoint y: 33, endPoint x: 262, endPoint y: 32, distance: 62.6
click at [262, 32] on div "**********" at bounding box center [241, 30] width 333 height 28
paste input "number"
click at [363, 33] on button "Select" at bounding box center [364, 33] width 19 height 9
click at [256, 99] on button "Data table" at bounding box center [255, 101] width 10 height 7
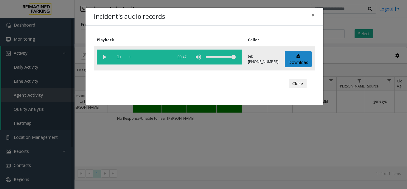
click at [102, 54] on vg-play-pause at bounding box center [104, 57] width 15 height 15
click at [313, 14] on span "×" at bounding box center [314, 15] width 4 height 8
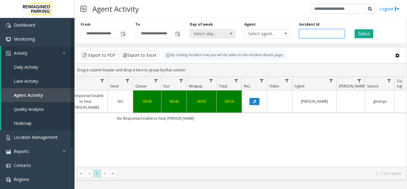
drag, startPoint x: 322, startPoint y: 33, endPoint x: 225, endPoint y: 34, distance: 96.4
click at [225, 34] on div "**********" at bounding box center [241, 30] width 333 height 28
paste input "number"
click at [362, 33] on button "Select" at bounding box center [364, 33] width 19 height 9
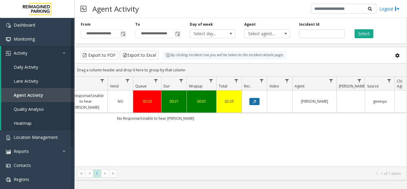
click at [254, 100] on icon "Data table" at bounding box center [254, 102] width 3 height 4
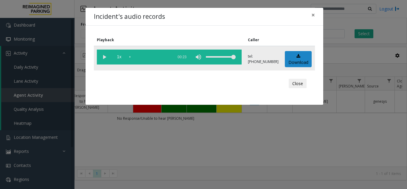
click at [106, 56] on vg-play-pause at bounding box center [104, 57] width 15 height 15
click at [148, 56] on div "scrub bar" at bounding box center [150, 57] width 41 height 15
click at [151, 57] on div "scrub bar" at bounding box center [150, 57] width 41 height 15
click at [152, 58] on div "scrub bar" at bounding box center [150, 57] width 41 height 15
click at [153, 57] on div "scrub bar" at bounding box center [150, 57] width 41 height 15
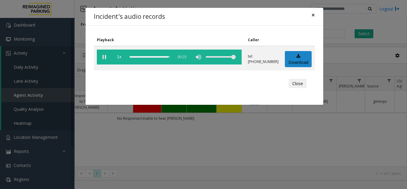
click at [313, 15] on span "×" at bounding box center [314, 15] width 4 height 8
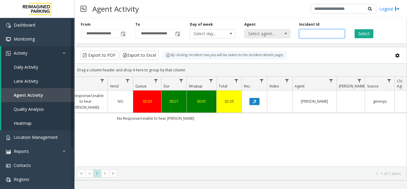
drag, startPoint x: 316, startPoint y: 35, endPoint x: 279, endPoint y: 35, distance: 36.7
click at [279, 35] on div "**********" at bounding box center [241, 30] width 333 height 28
paste input "number"
click at [362, 33] on button "Select" at bounding box center [364, 33] width 19 height 9
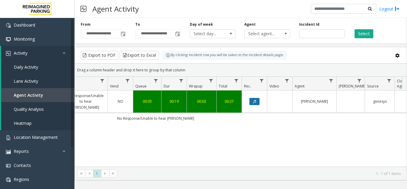
click at [255, 102] on icon "Data table" at bounding box center [254, 102] width 3 height 4
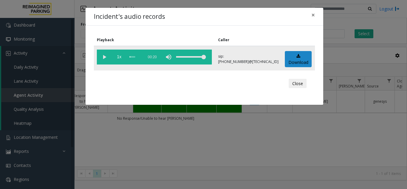
click at [103, 56] on vg-play-pause at bounding box center [104, 57] width 15 height 15
click at [312, 16] on span "×" at bounding box center [314, 15] width 4 height 8
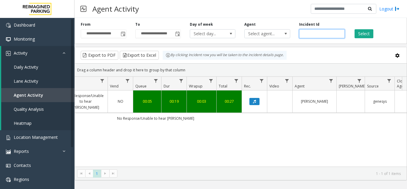
drag, startPoint x: 321, startPoint y: 35, endPoint x: 257, endPoint y: 48, distance: 64.4
click at [257, 48] on div "**********" at bounding box center [241, 98] width 333 height 165
paste input "number"
click at [363, 33] on button "Select" at bounding box center [364, 33] width 19 height 9
click at [256, 103] on icon "Data table" at bounding box center [254, 102] width 3 height 4
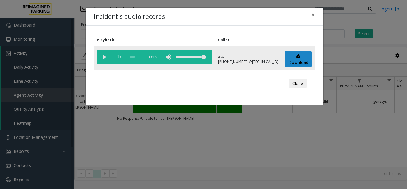
click at [103, 58] on vg-play-pause at bounding box center [104, 57] width 15 height 15
click at [315, 16] on span "×" at bounding box center [314, 15] width 4 height 8
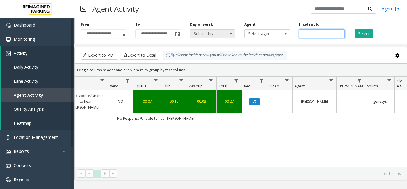
drag, startPoint x: 328, startPoint y: 34, endPoint x: 231, endPoint y: 35, distance: 97.5
click at [231, 35] on div "**********" at bounding box center [241, 30] width 333 height 28
paste input "number"
type input "*******"
click at [361, 36] on button "Select" at bounding box center [364, 33] width 19 height 9
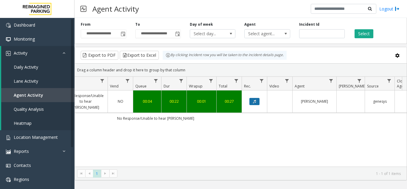
click at [255, 103] on icon "Data table" at bounding box center [254, 102] width 3 height 4
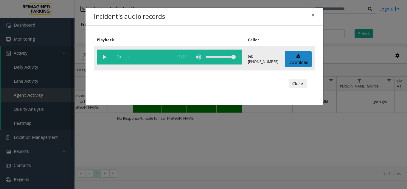
click at [106, 59] on vg-play-pause at bounding box center [104, 57] width 15 height 15
click at [106, 55] on vg-play-pause at bounding box center [104, 57] width 15 height 15
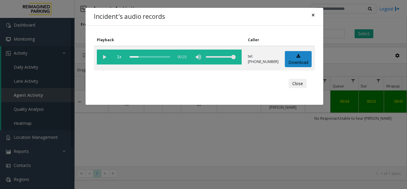
scroll to position [0, 197]
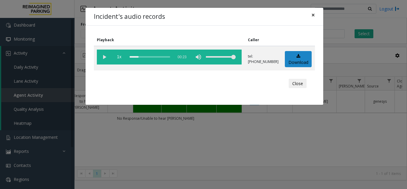
click at [314, 16] on span "×" at bounding box center [314, 15] width 4 height 8
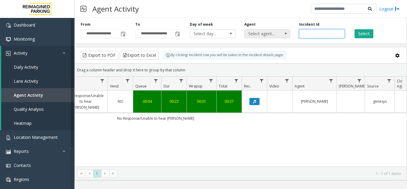
drag, startPoint x: 317, startPoint y: 33, endPoint x: 286, endPoint y: 29, distance: 31.2
click at [286, 29] on div "**********" at bounding box center [241, 30] width 333 height 28
paste input "number"
click at [360, 32] on button "Select" at bounding box center [364, 33] width 19 height 9
click at [254, 101] on button "Data table" at bounding box center [255, 101] width 10 height 7
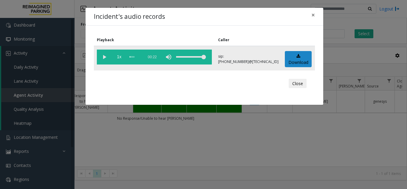
click at [108, 57] on vg-play-pause at bounding box center [104, 57] width 15 height 15
click at [312, 15] on span "×" at bounding box center [314, 15] width 4 height 8
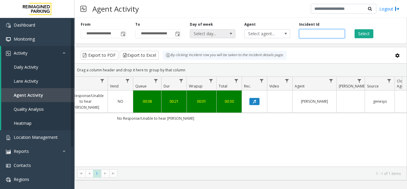
drag, startPoint x: 244, startPoint y: 35, endPoint x: 223, endPoint y: 35, distance: 21.5
click at [223, 35] on div "**********" at bounding box center [241, 30] width 333 height 28
paste input "number"
click at [365, 32] on button "Select" at bounding box center [364, 33] width 19 height 9
click at [259, 101] on button "Data table" at bounding box center [255, 101] width 10 height 7
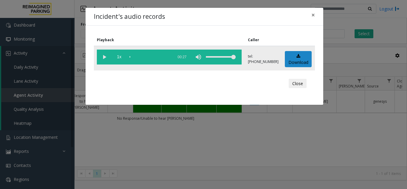
click at [102, 59] on vg-play-pause at bounding box center [104, 57] width 15 height 15
click at [150, 58] on div "scrub bar" at bounding box center [150, 57] width 41 height 15
click at [313, 13] on span "×" at bounding box center [314, 15] width 4 height 8
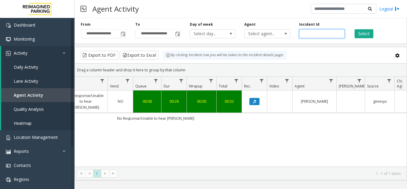
drag, startPoint x: 323, startPoint y: 32, endPoint x: 235, endPoint y: 47, distance: 89.2
click at [239, 47] on div "**********" at bounding box center [241, 98] width 333 height 165
paste input "number"
click at [364, 34] on button "Select" at bounding box center [364, 33] width 19 height 9
click at [254, 101] on icon "Data table" at bounding box center [254, 102] width 3 height 4
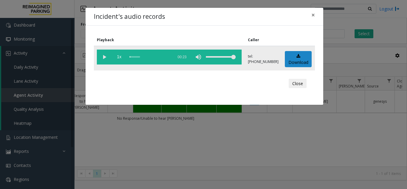
click at [105, 58] on vg-play-pause at bounding box center [104, 57] width 15 height 15
click at [137, 56] on div "scrub bar" at bounding box center [150, 57] width 41 height 15
click at [135, 57] on div "scrub bar" at bounding box center [150, 57] width 41 height 15
click at [158, 56] on div "scrub bar" at bounding box center [150, 57] width 41 height 15
click at [314, 16] on span "×" at bounding box center [314, 15] width 4 height 8
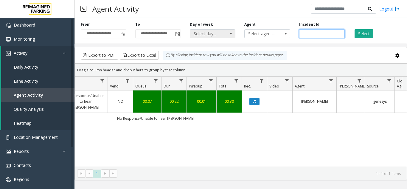
drag, startPoint x: 322, startPoint y: 35, endPoint x: 224, endPoint y: 33, distance: 97.3
click at [224, 33] on div "**********" at bounding box center [241, 30] width 333 height 28
paste input "number"
click at [359, 30] on button "Select" at bounding box center [364, 33] width 19 height 9
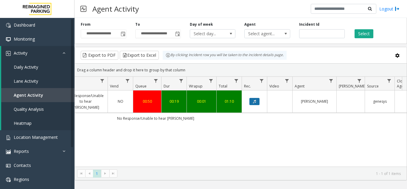
click at [255, 100] on icon "Data table" at bounding box center [254, 102] width 3 height 4
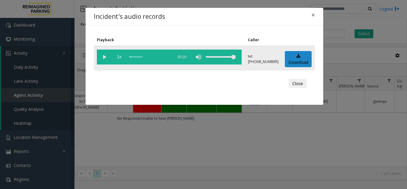
click at [107, 58] on vg-play-pause at bounding box center [104, 57] width 15 height 15
click at [312, 15] on span "×" at bounding box center [314, 15] width 4 height 8
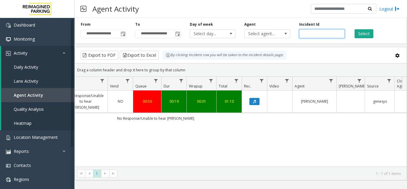
drag, startPoint x: 321, startPoint y: 34, endPoint x: 223, endPoint y: 40, distance: 97.7
click at [223, 40] on div "**********" at bounding box center [241, 30] width 333 height 28
paste input "number"
click at [365, 34] on button "Select" at bounding box center [364, 33] width 19 height 9
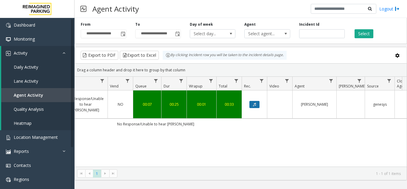
click at [255, 103] on icon "Data table" at bounding box center [254, 105] width 3 height 4
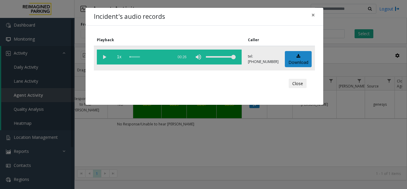
click at [111, 59] on vg-play-pause at bounding box center [104, 57] width 15 height 15
click at [315, 16] on button "×" at bounding box center [313, 15] width 12 height 15
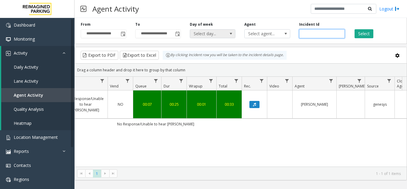
drag, startPoint x: 323, startPoint y: 35, endPoint x: 204, endPoint y: 37, distance: 119.0
click at [204, 37] on div "**********" at bounding box center [241, 30] width 333 height 28
paste input "number"
click at [361, 33] on button "Select" at bounding box center [364, 33] width 19 height 9
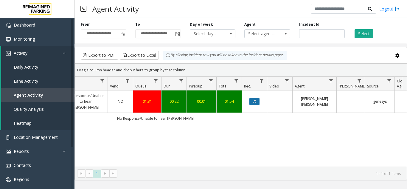
click at [254, 101] on icon "Data table" at bounding box center [254, 102] width 3 height 4
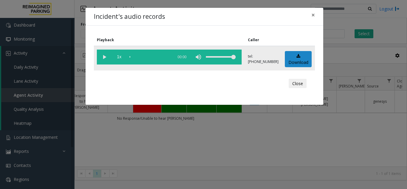
click at [103, 58] on vg-play-pause at bounding box center [104, 57] width 15 height 15
click at [313, 16] on span "×" at bounding box center [314, 15] width 4 height 8
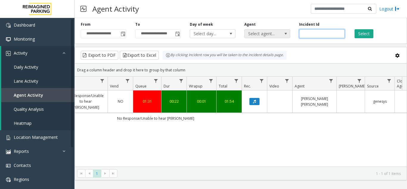
drag, startPoint x: 320, startPoint y: 34, endPoint x: 278, endPoint y: 35, distance: 42.7
click at [278, 35] on div "**********" at bounding box center [241, 30] width 333 height 28
paste input "number"
type input "*******"
click at [363, 35] on button "Select" at bounding box center [364, 33] width 19 height 9
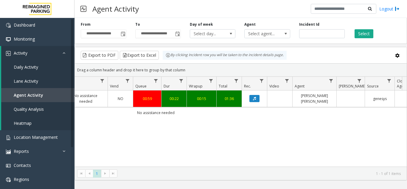
click at [256, 103] on td "Data table" at bounding box center [254, 98] width 25 height 16
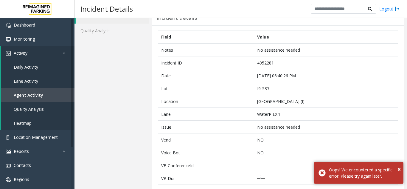
scroll to position [149, 0]
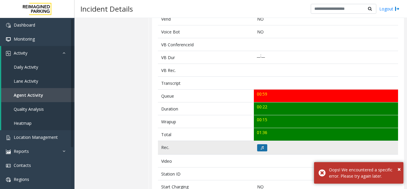
click at [261, 146] on icon at bounding box center [262, 148] width 3 height 4
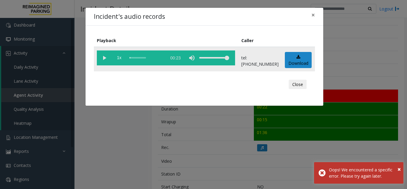
click at [104, 60] on vg-play-pause at bounding box center [104, 57] width 15 height 15
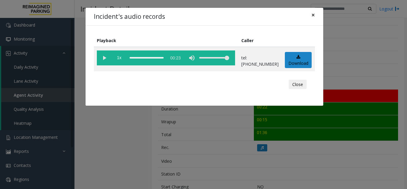
click at [313, 14] on span "×" at bounding box center [314, 15] width 4 height 8
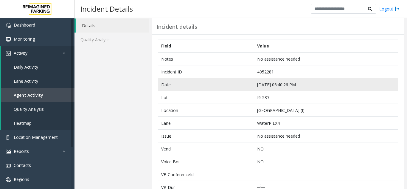
scroll to position [30, 0]
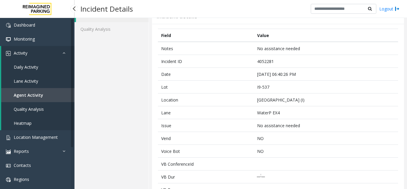
click at [26, 93] on span "Agent Activity" at bounding box center [29, 95] width 30 height 6
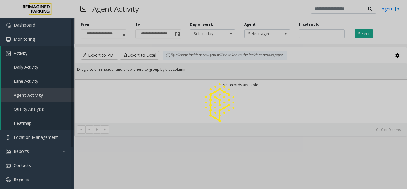
click at [123, 35] on div at bounding box center [203, 94] width 407 height 189
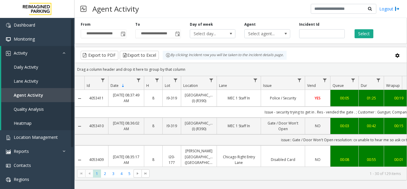
click at [123, 35] on span "Toggle popup" at bounding box center [123, 34] width 5 height 5
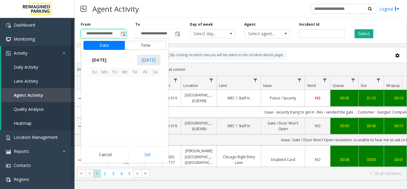
scroll to position [106972, 0]
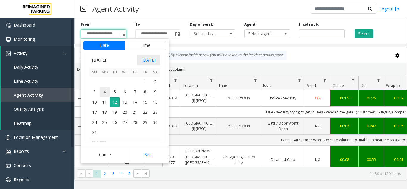
click at [106, 92] on span "4" at bounding box center [105, 92] width 10 height 10
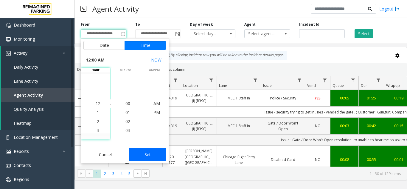
click at [140, 151] on button "Set" at bounding box center [148, 154] width 38 height 13
type input "**********"
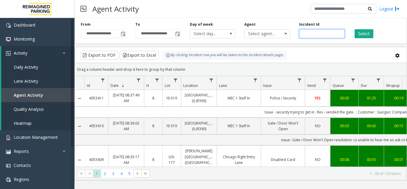
click at [312, 35] on input "number" at bounding box center [322, 33] width 46 height 9
click at [299, 32] on div "Incident Id" at bounding box center [322, 30] width 55 height 16
click at [299, 32] on input "number" at bounding box center [322, 33] width 46 height 9
paste input "*******"
click at [365, 34] on button "Select" at bounding box center [364, 33] width 19 height 9
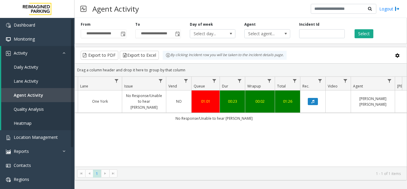
scroll to position [0, 141]
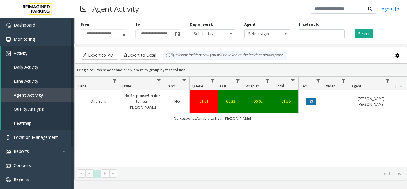
click at [307, 99] on button "Data table" at bounding box center [311, 101] width 10 height 7
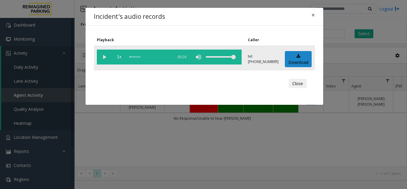
click at [105, 57] on vg-play-pause at bounding box center [104, 57] width 15 height 15
click at [150, 56] on div "scrub bar" at bounding box center [150, 57] width 41 height 15
click at [315, 14] on button "×" at bounding box center [313, 15] width 12 height 15
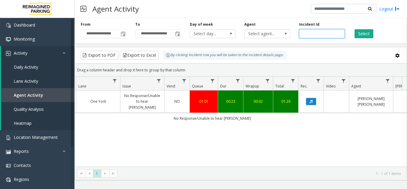
drag, startPoint x: 324, startPoint y: 33, endPoint x: 203, endPoint y: 39, distance: 121.3
click at [203, 39] on div "**********" at bounding box center [241, 30] width 333 height 28
paste input "number"
click at [363, 34] on button "Select" at bounding box center [364, 33] width 19 height 9
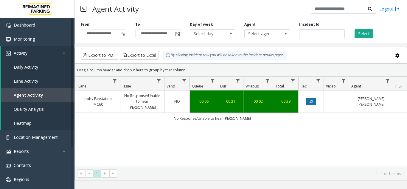
click at [309, 98] on button "Data table" at bounding box center [311, 101] width 10 height 7
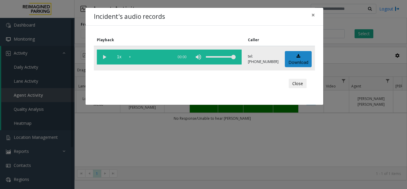
click at [109, 58] on vg-play-pause at bounding box center [104, 57] width 15 height 15
click at [313, 15] on span "×" at bounding box center [314, 15] width 4 height 8
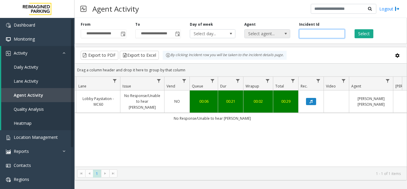
drag, startPoint x: 322, startPoint y: 34, endPoint x: 246, endPoint y: 31, distance: 76.4
click at [246, 31] on div "**********" at bounding box center [241, 30] width 333 height 28
paste input "number"
click at [370, 33] on button "Select" at bounding box center [364, 33] width 19 height 9
click at [312, 100] on icon "Data table" at bounding box center [311, 102] width 3 height 4
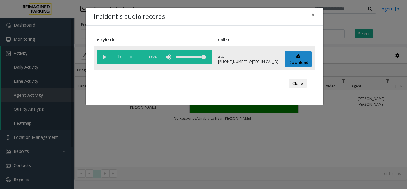
click at [107, 56] on vg-play-pause at bounding box center [104, 57] width 15 height 15
drag, startPoint x: 312, startPoint y: 16, endPoint x: 315, endPoint y: 18, distance: 3.1
click at [312, 16] on span "×" at bounding box center [314, 15] width 4 height 8
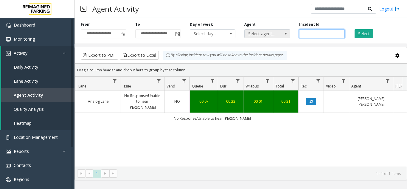
drag, startPoint x: 327, startPoint y: 33, endPoint x: 282, endPoint y: 35, distance: 44.8
click at [282, 35] on div "**********" at bounding box center [241, 30] width 333 height 28
paste input "number"
click at [363, 33] on button "Select" at bounding box center [364, 33] width 19 height 9
click at [310, 100] on icon "Data table" at bounding box center [311, 102] width 3 height 4
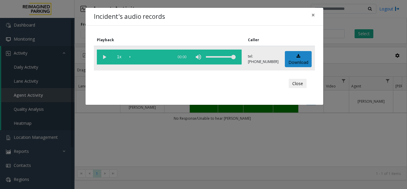
click at [103, 56] on vg-play-pause at bounding box center [104, 57] width 15 height 15
click at [316, 13] on button "×" at bounding box center [313, 15] width 12 height 15
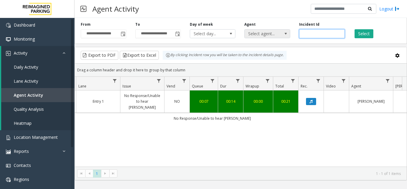
drag, startPoint x: 321, startPoint y: 35, endPoint x: 260, endPoint y: 37, distance: 61.2
click at [261, 38] on div "**********" at bounding box center [241, 30] width 333 height 28
paste input "number"
click at [368, 34] on button "Select" at bounding box center [364, 33] width 19 height 9
click at [312, 100] on icon "Data table" at bounding box center [311, 102] width 3 height 4
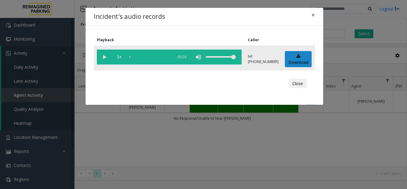
click at [106, 56] on vg-play-pause at bounding box center [104, 57] width 15 height 15
click at [312, 14] on span "×" at bounding box center [314, 15] width 4 height 8
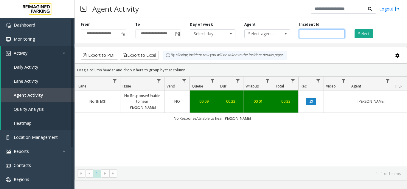
drag, startPoint x: 319, startPoint y: 33, endPoint x: 258, endPoint y: 39, distance: 61.1
click at [262, 40] on div "**********" at bounding box center [241, 30] width 333 height 28
paste input "number"
click at [364, 33] on button "Select" at bounding box center [364, 33] width 19 height 9
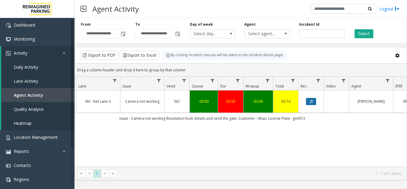
click at [313, 100] on icon "Data table" at bounding box center [311, 102] width 3 height 4
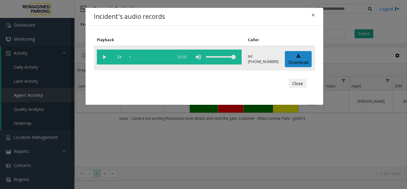
click at [150, 55] on div "scrub bar" at bounding box center [150, 57] width 41 height 15
click at [158, 57] on div "scrub bar" at bounding box center [150, 57] width 41 height 15
click at [106, 56] on vg-play-pause at bounding box center [104, 57] width 15 height 15
click at [161, 56] on div "scrub bar" at bounding box center [150, 57] width 41 height 15
click at [313, 15] on span "×" at bounding box center [314, 15] width 4 height 8
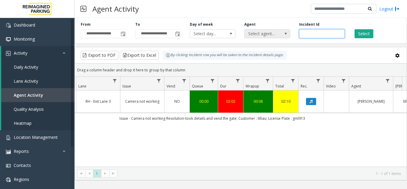
drag, startPoint x: 322, startPoint y: 33, endPoint x: 247, endPoint y: 34, distance: 74.9
click at [247, 34] on div "**********" at bounding box center [241, 30] width 333 height 28
paste input "number"
click at [363, 35] on button "Select" at bounding box center [364, 33] width 19 height 9
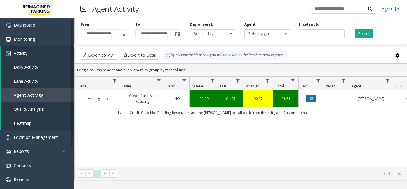
click at [311, 100] on icon "Data table" at bounding box center [311, 99] width 3 height 4
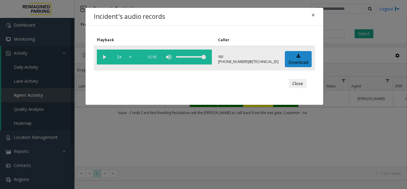
click at [104, 57] on vg-play-pause at bounding box center [104, 57] width 15 height 15
click at [313, 17] on span "×" at bounding box center [314, 15] width 4 height 8
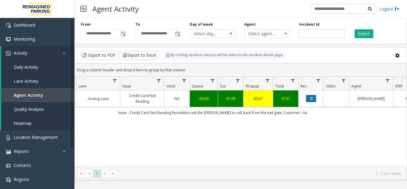
click at [310, 98] on icon "Data table" at bounding box center [311, 99] width 3 height 4
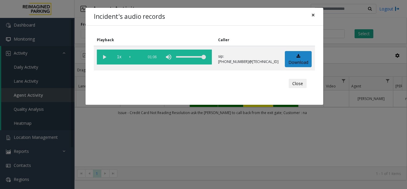
click at [314, 13] on span "×" at bounding box center [314, 15] width 4 height 8
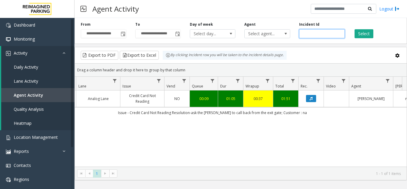
drag, startPoint x: 322, startPoint y: 35, endPoint x: 207, endPoint y: 42, distance: 115.3
click at [207, 42] on div "**********" at bounding box center [241, 30] width 333 height 28
paste input "number"
click at [369, 34] on button "Select" at bounding box center [364, 33] width 19 height 9
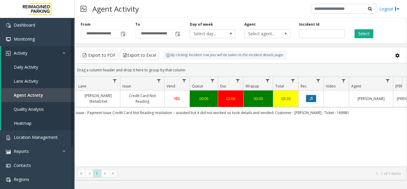
click at [316, 96] on button "Data table" at bounding box center [311, 98] width 10 height 7
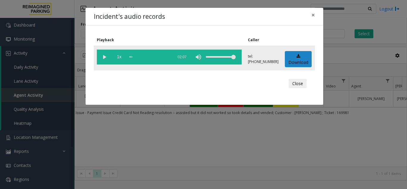
click at [106, 59] on vg-play-pause at bounding box center [104, 57] width 15 height 15
click at [160, 56] on div "scrub bar" at bounding box center [150, 57] width 41 height 15
click at [313, 14] on span "×" at bounding box center [314, 15] width 4 height 8
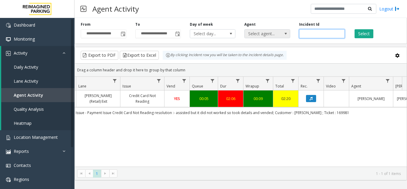
drag, startPoint x: 320, startPoint y: 33, endPoint x: 247, endPoint y: 34, distance: 73.1
click at [247, 34] on div "**********" at bounding box center [241, 30] width 333 height 28
paste input "number"
click at [359, 32] on button "Select" at bounding box center [364, 33] width 19 height 9
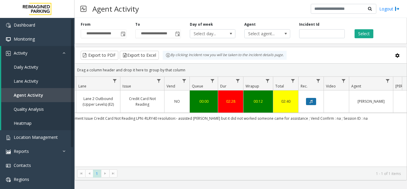
click at [313, 98] on button "Data table" at bounding box center [311, 101] width 10 height 7
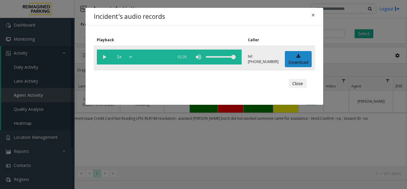
click at [162, 57] on div "scrub bar" at bounding box center [150, 57] width 41 height 15
click at [105, 57] on vg-play-pause at bounding box center [104, 57] width 15 height 15
click at [164, 57] on div "scrub bar" at bounding box center [150, 57] width 41 height 15
click at [168, 56] on div "scrub bar" at bounding box center [150, 57] width 41 height 15
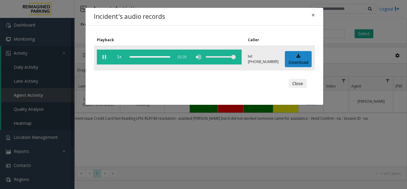
click at [170, 56] on div "scrub bar" at bounding box center [150, 57] width 41 height 15
click at [167, 56] on div "scrub bar" at bounding box center [150, 57] width 41 height 15
click at [314, 15] on span "×" at bounding box center [314, 15] width 4 height 8
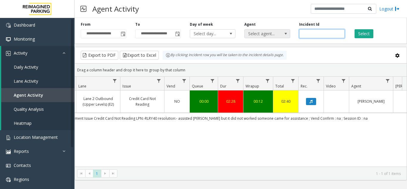
drag, startPoint x: 314, startPoint y: 33, endPoint x: 275, endPoint y: 32, distance: 39.4
click at [275, 32] on div "**********" at bounding box center [241, 30] width 333 height 28
paste input "number"
type input "*******"
click at [367, 33] on button "Select" at bounding box center [364, 33] width 19 height 9
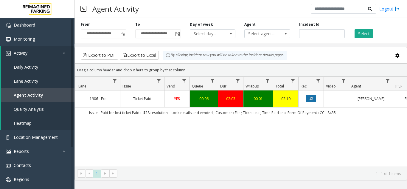
click at [314, 98] on button "Data table" at bounding box center [311, 98] width 10 height 7
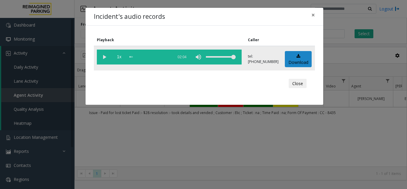
click at [105, 55] on vg-play-pause at bounding box center [104, 57] width 15 height 15
click at [166, 57] on div "scrub bar" at bounding box center [150, 57] width 41 height 15
click at [165, 57] on div "scrub bar" at bounding box center [150, 57] width 41 height 15
click at [314, 14] on span "×" at bounding box center [314, 15] width 4 height 8
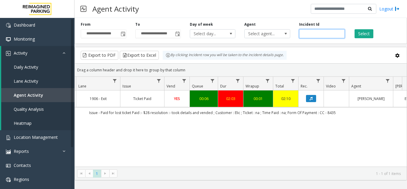
drag, startPoint x: 328, startPoint y: 33, endPoint x: 189, endPoint y: 38, distance: 139.4
click at [189, 38] on div "**********" at bounding box center [241, 30] width 333 height 28
paste input "number"
click at [326, 34] on input "number" at bounding box center [322, 33] width 46 height 9
paste input "*******"
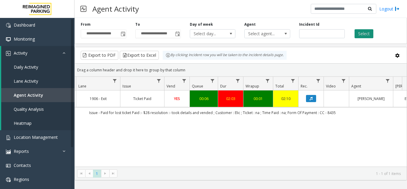
click at [367, 35] on button "Select" at bounding box center [364, 33] width 19 height 9
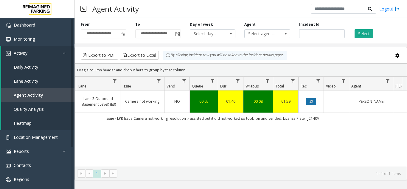
click at [310, 100] on icon "Data table" at bounding box center [311, 102] width 3 height 4
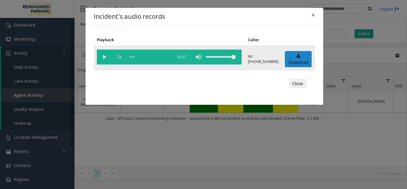
click at [102, 58] on vg-play-pause at bounding box center [104, 57] width 15 height 15
click at [159, 55] on div "scrub bar" at bounding box center [150, 57] width 41 height 15
click at [167, 57] on div "scrub bar" at bounding box center [150, 57] width 41 height 15
click at [311, 14] on button "×" at bounding box center [313, 15] width 12 height 15
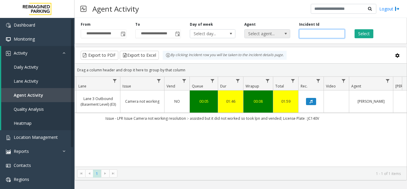
drag, startPoint x: 324, startPoint y: 33, endPoint x: 283, endPoint y: 36, distance: 40.7
click at [284, 36] on div "**********" at bounding box center [241, 30] width 333 height 28
paste input "number"
click at [369, 33] on button "Select" at bounding box center [364, 33] width 19 height 9
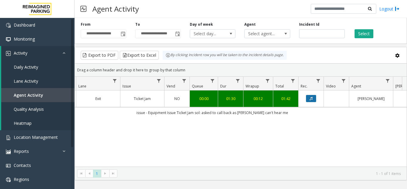
click at [310, 101] on button "Data table" at bounding box center [311, 98] width 10 height 7
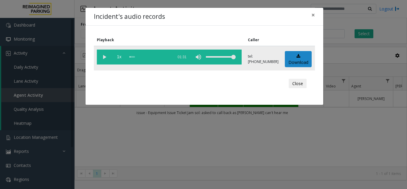
click at [104, 55] on vg-play-pause at bounding box center [104, 57] width 15 height 15
click at [159, 57] on div "scrub bar" at bounding box center [150, 57] width 41 height 15
click at [135, 57] on div "scrub bar" at bounding box center [150, 57] width 41 height 15
click at [313, 16] on span "×" at bounding box center [314, 15] width 4 height 8
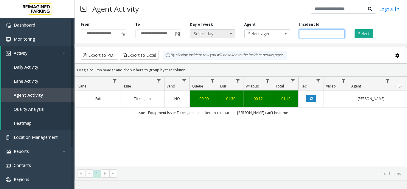
drag, startPoint x: 324, startPoint y: 34, endPoint x: 222, endPoint y: 37, distance: 101.7
click at [222, 37] on div "**********" at bounding box center [241, 30] width 333 height 28
paste input "number"
type input "*******"
click at [373, 29] on button "Select" at bounding box center [364, 33] width 19 height 9
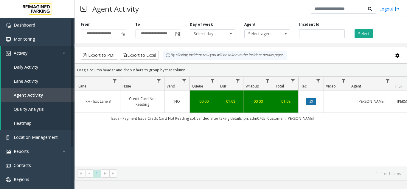
click at [313, 102] on button "Data table" at bounding box center [311, 101] width 10 height 7
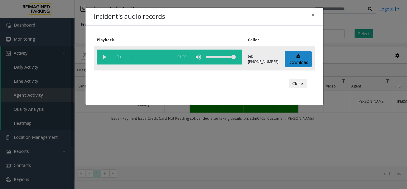
click at [104, 58] on vg-play-pause at bounding box center [104, 57] width 15 height 15
click at [138, 58] on div "scrub bar" at bounding box center [150, 57] width 41 height 15
click at [161, 56] on div "scrub bar" at bounding box center [150, 57] width 41 height 15
